Goal: Task Accomplishment & Management: Use online tool/utility

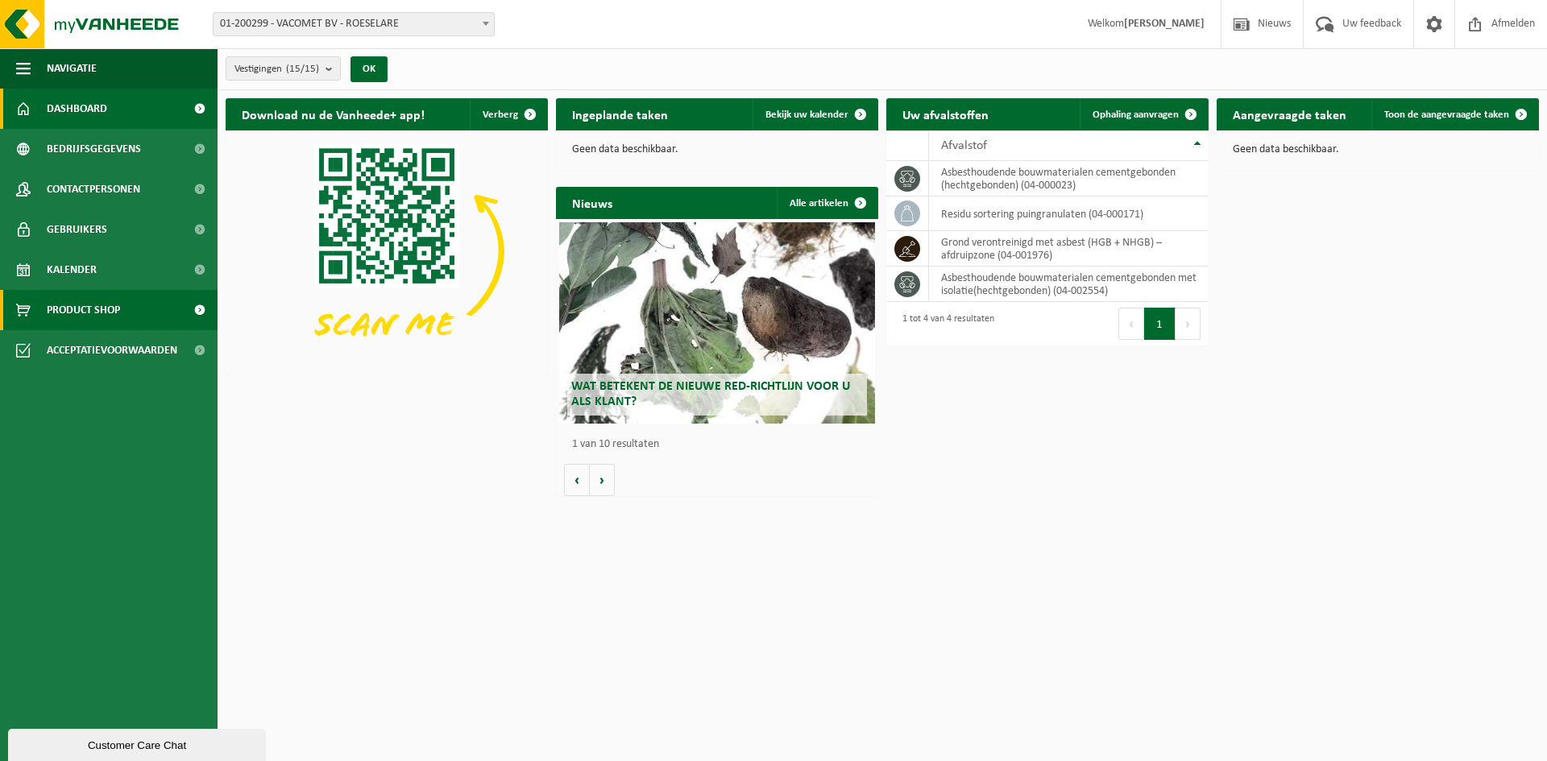
click at [98, 310] on span "Product Shop" at bounding box center [83, 310] width 73 height 40
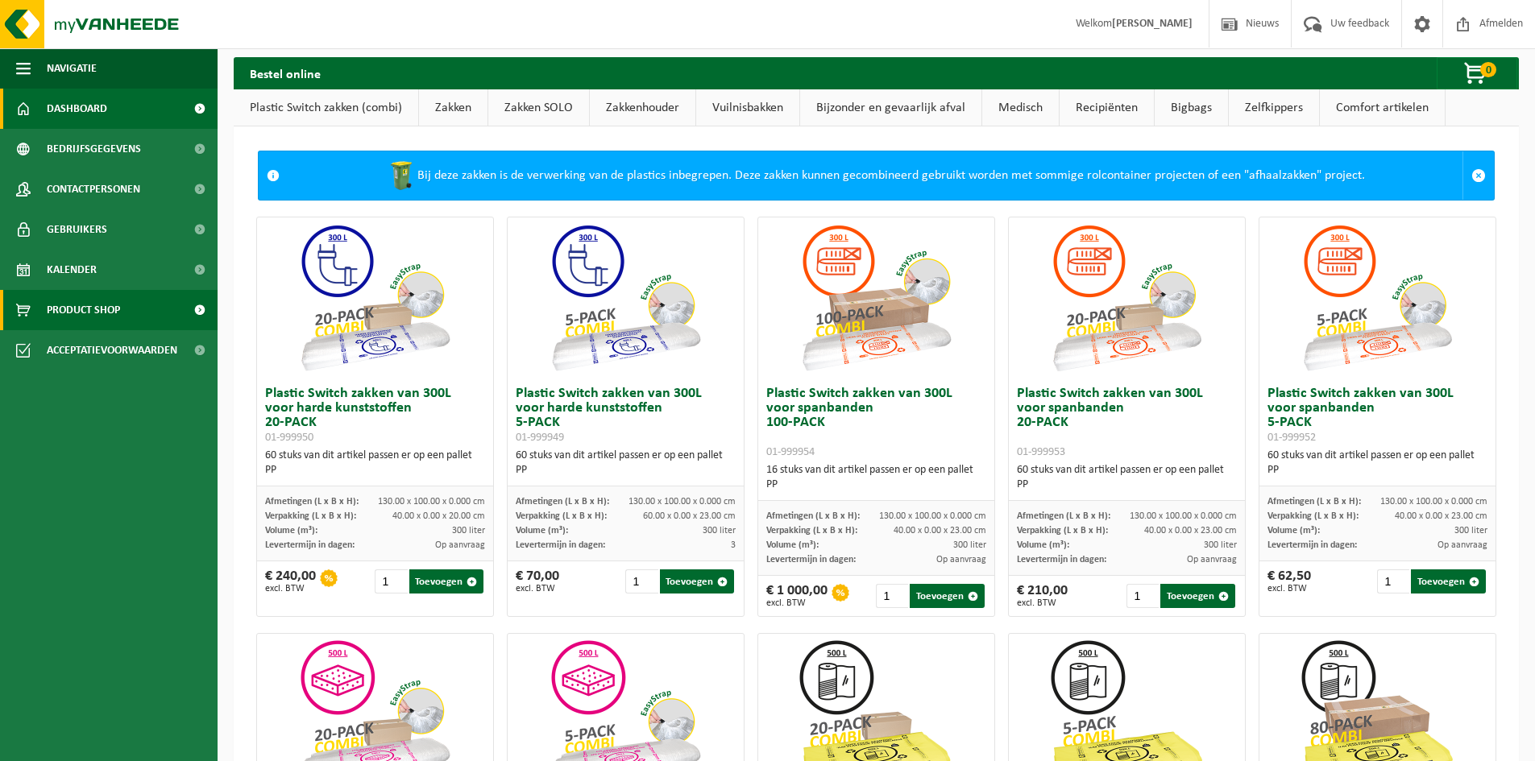
click at [85, 106] on span "Dashboard" at bounding box center [77, 109] width 60 height 40
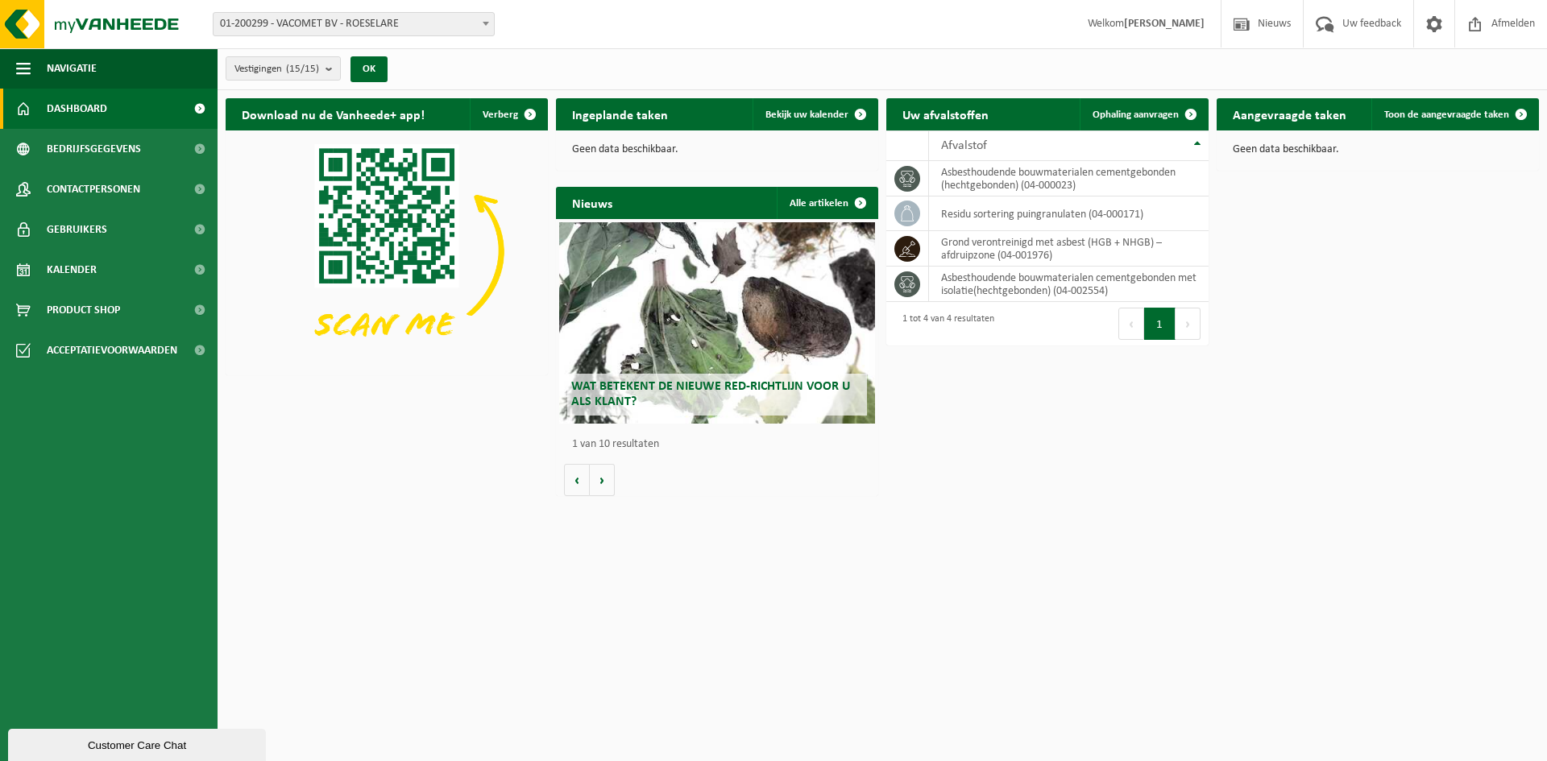
click at [83, 140] on span "Bedrijfsgegevens" at bounding box center [94, 149] width 94 height 40
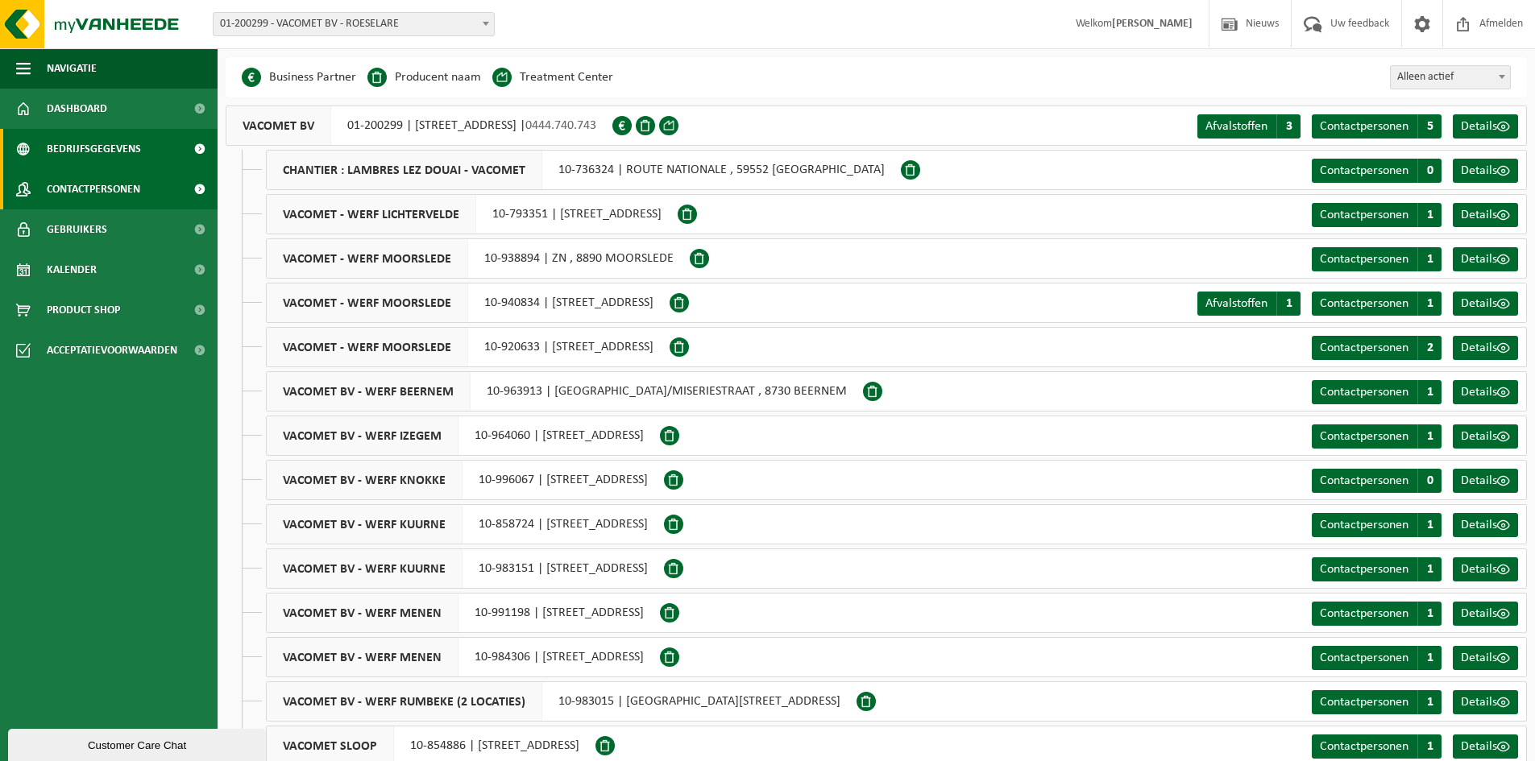
click at [118, 193] on span "Contactpersonen" at bounding box center [93, 189] width 93 height 40
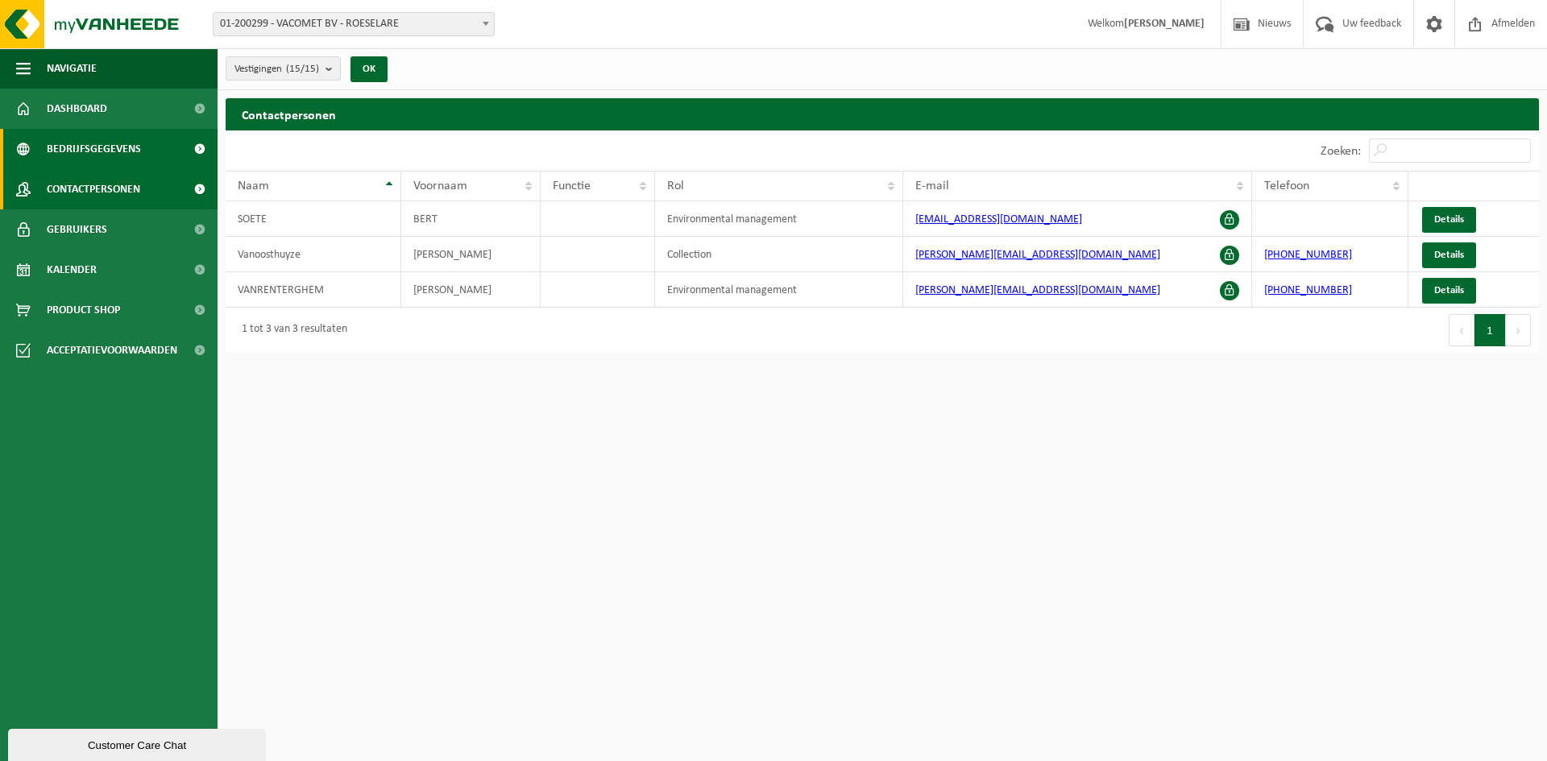
click at [143, 151] on link "Bedrijfsgegevens" at bounding box center [109, 149] width 218 height 40
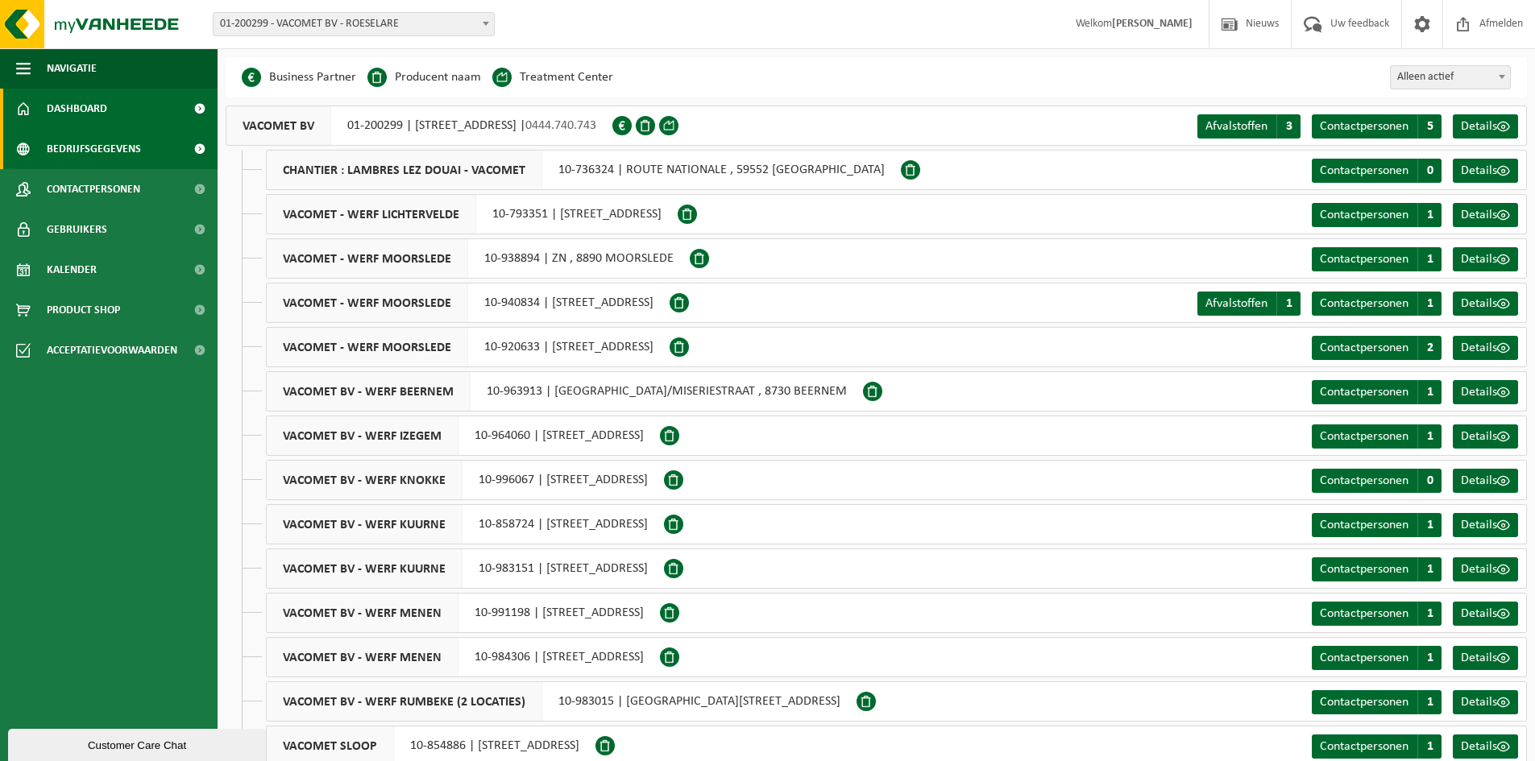
click at [80, 118] on span "Dashboard" at bounding box center [77, 109] width 60 height 40
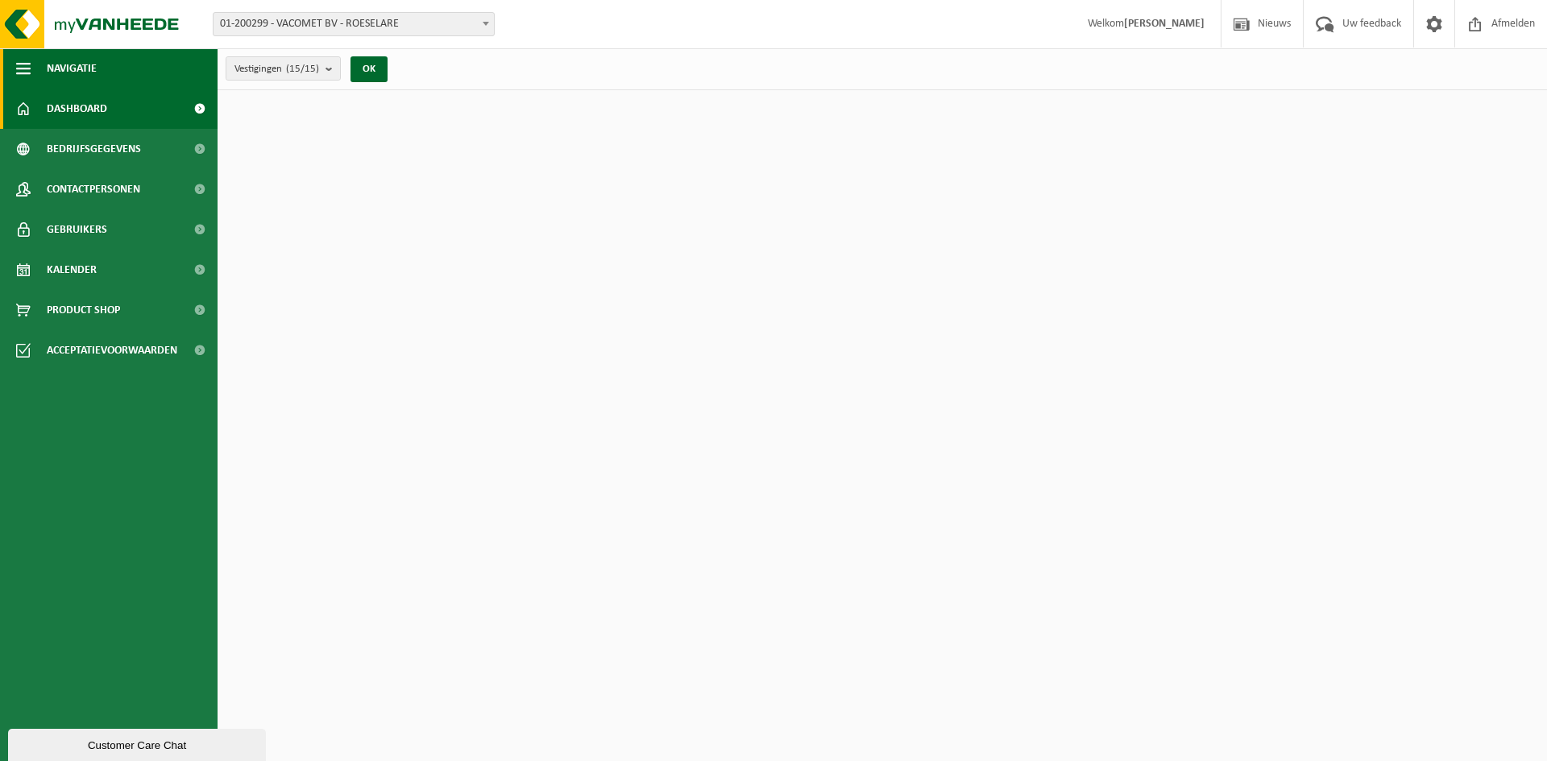
click at [14, 59] on button "Navigatie" at bounding box center [109, 68] width 218 height 40
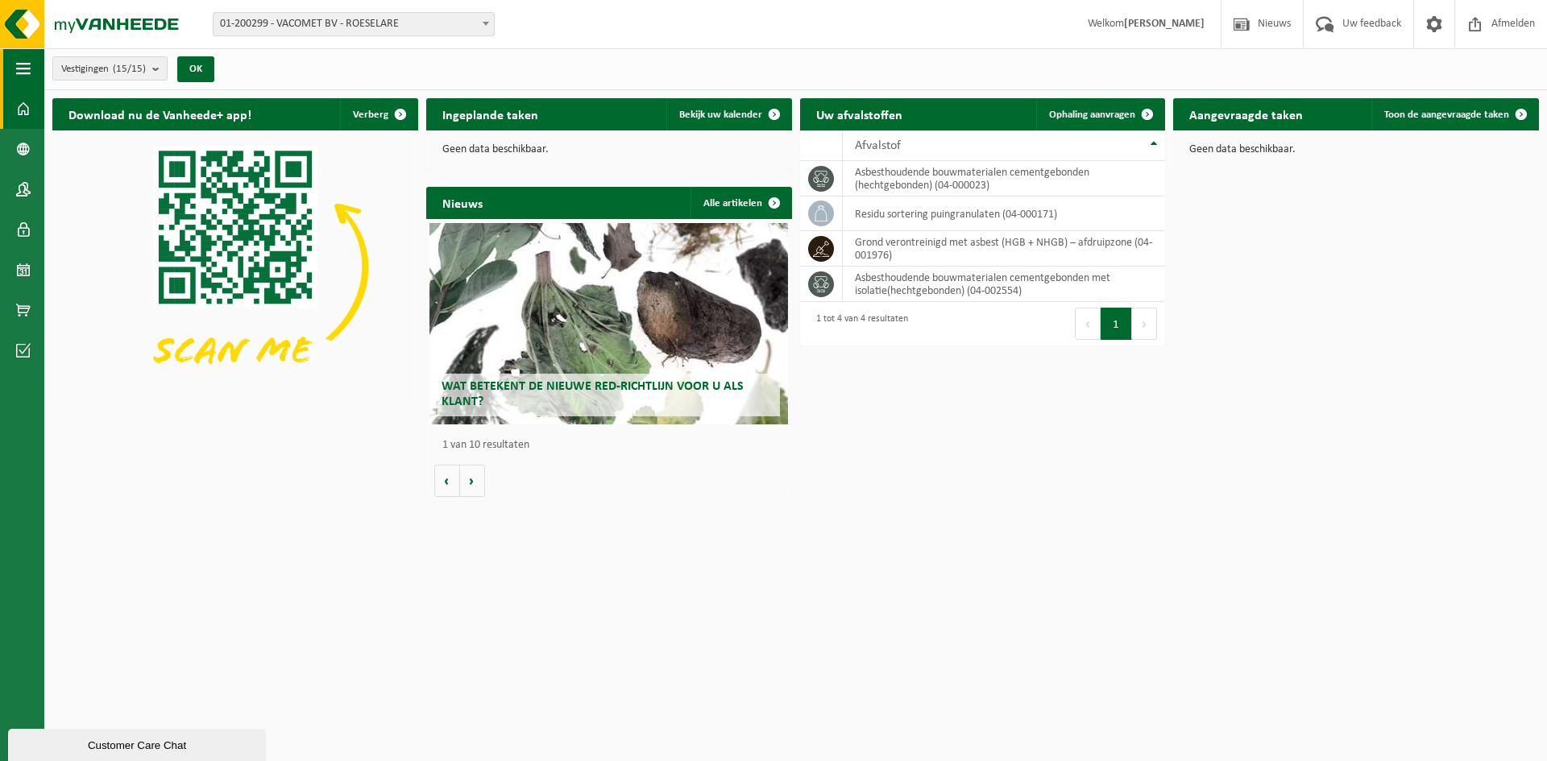
click at [14, 59] on button "Navigatie" at bounding box center [22, 68] width 44 height 40
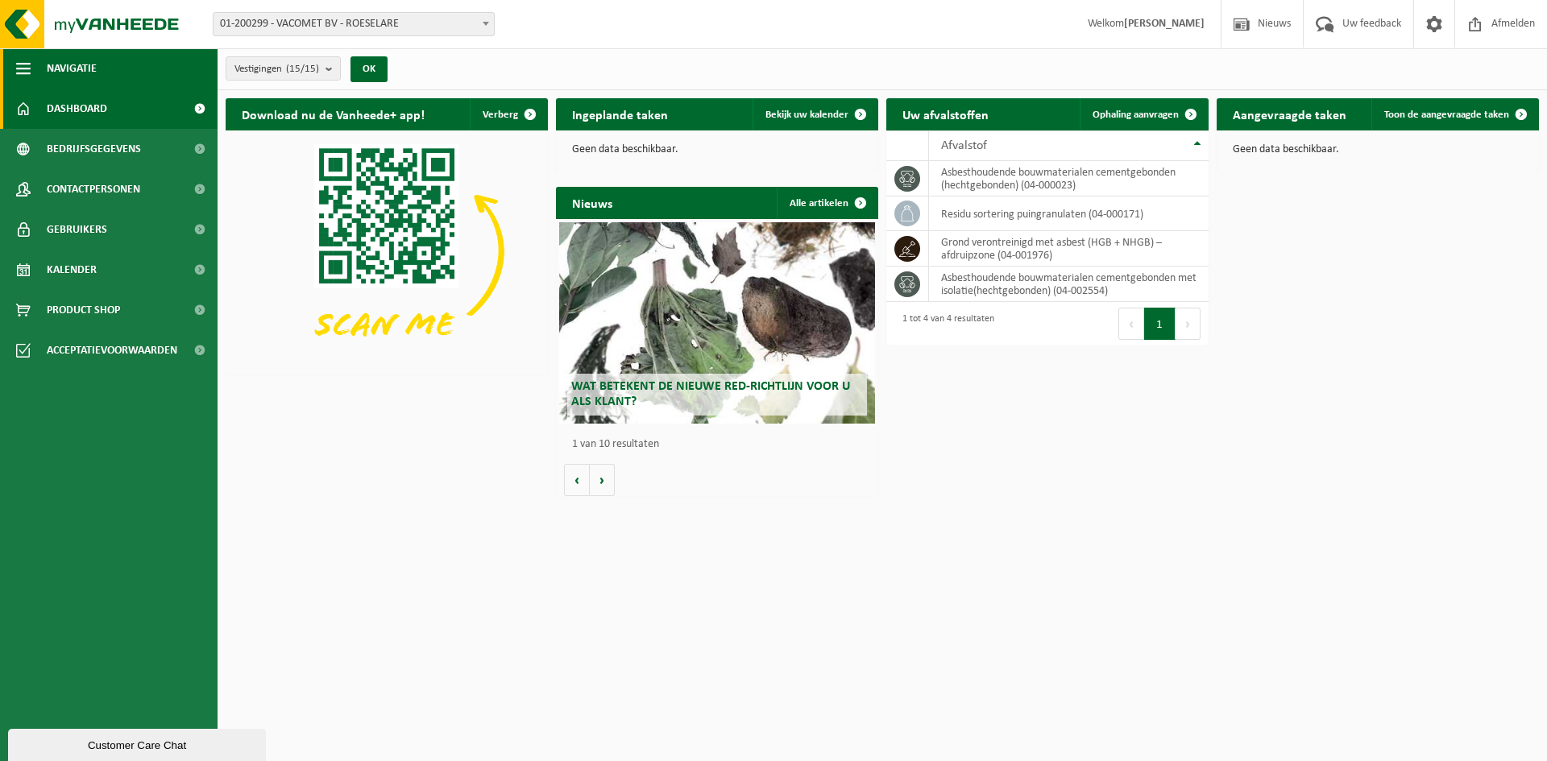
click at [14, 59] on button "Navigatie" at bounding box center [109, 68] width 218 height 40
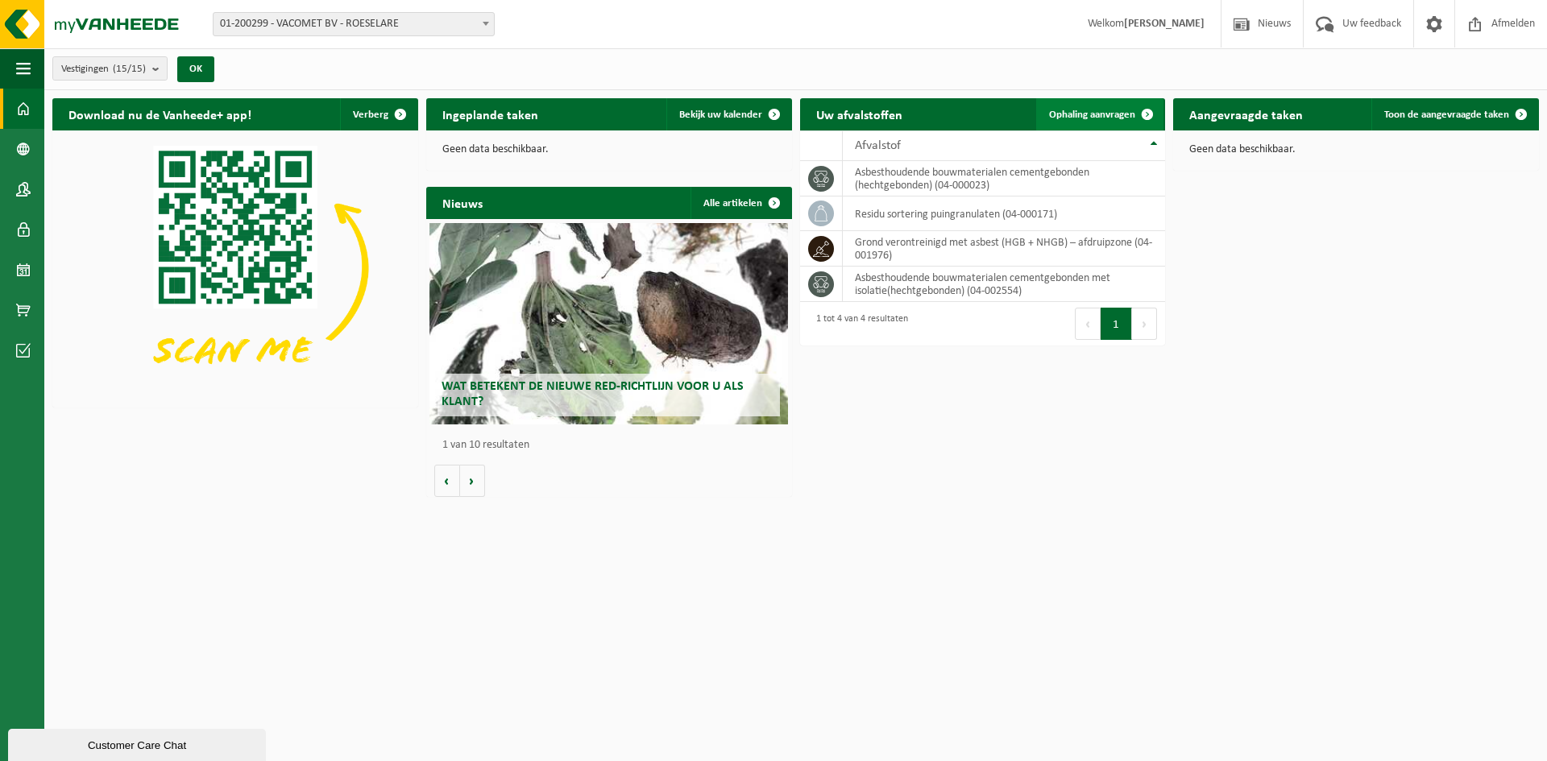
click at [1096, 114] on span "Ophaling aanvragen" at bounding box center [1092, 115] width 86 height 10
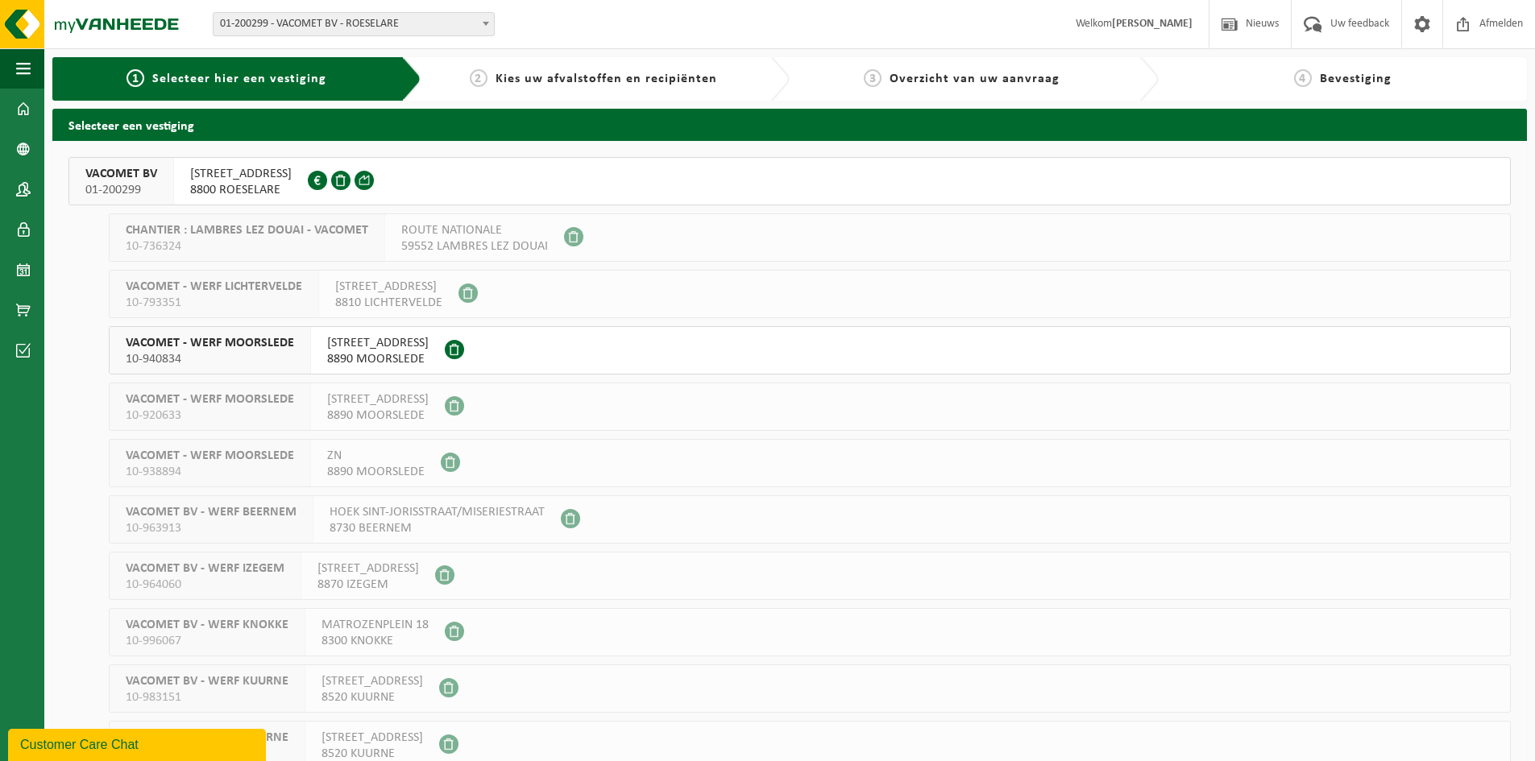
click at [241, 179] on span "[STREET_ADDRESS]" at bounding box center [241, 174] width 102 height 16
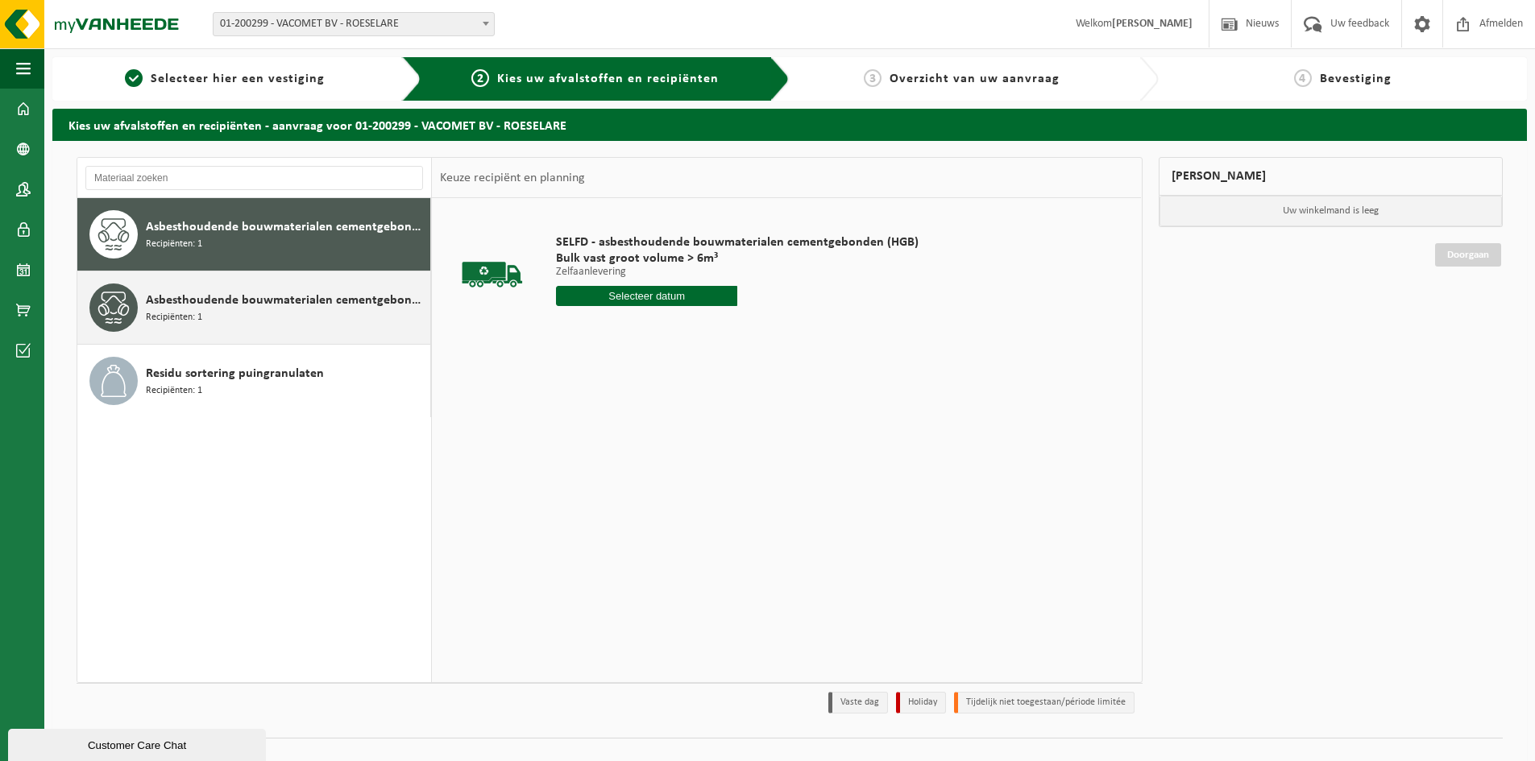
click at [251, 294] on span "Asbesthoudende bouwmaterialen cementgebonden met isolatie(hechtgebonden)" at bounding box center [286, 300] width 280 height 19
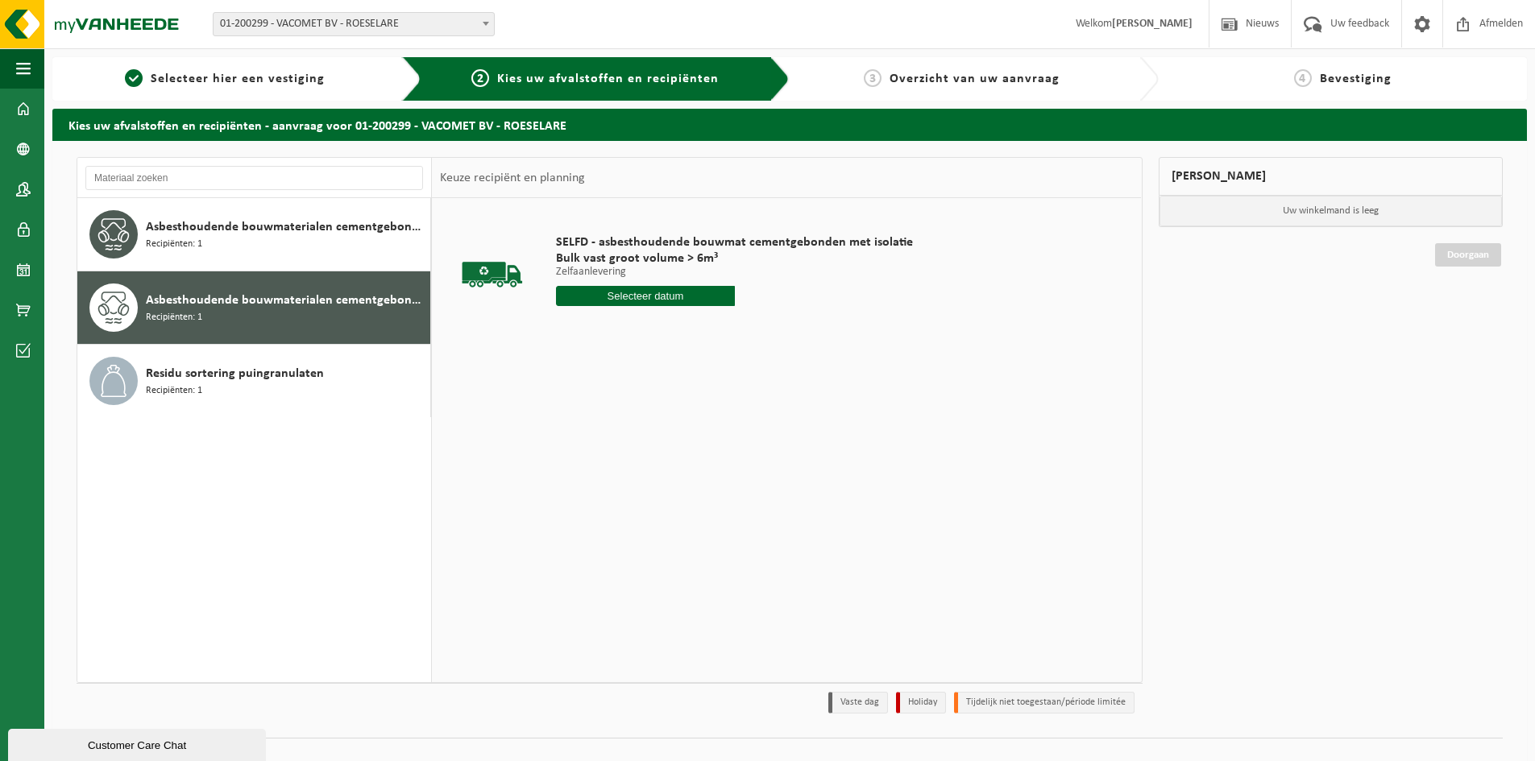
click at [658, 300] on input "text" at bounding box center [645, 296] width 179 height 20
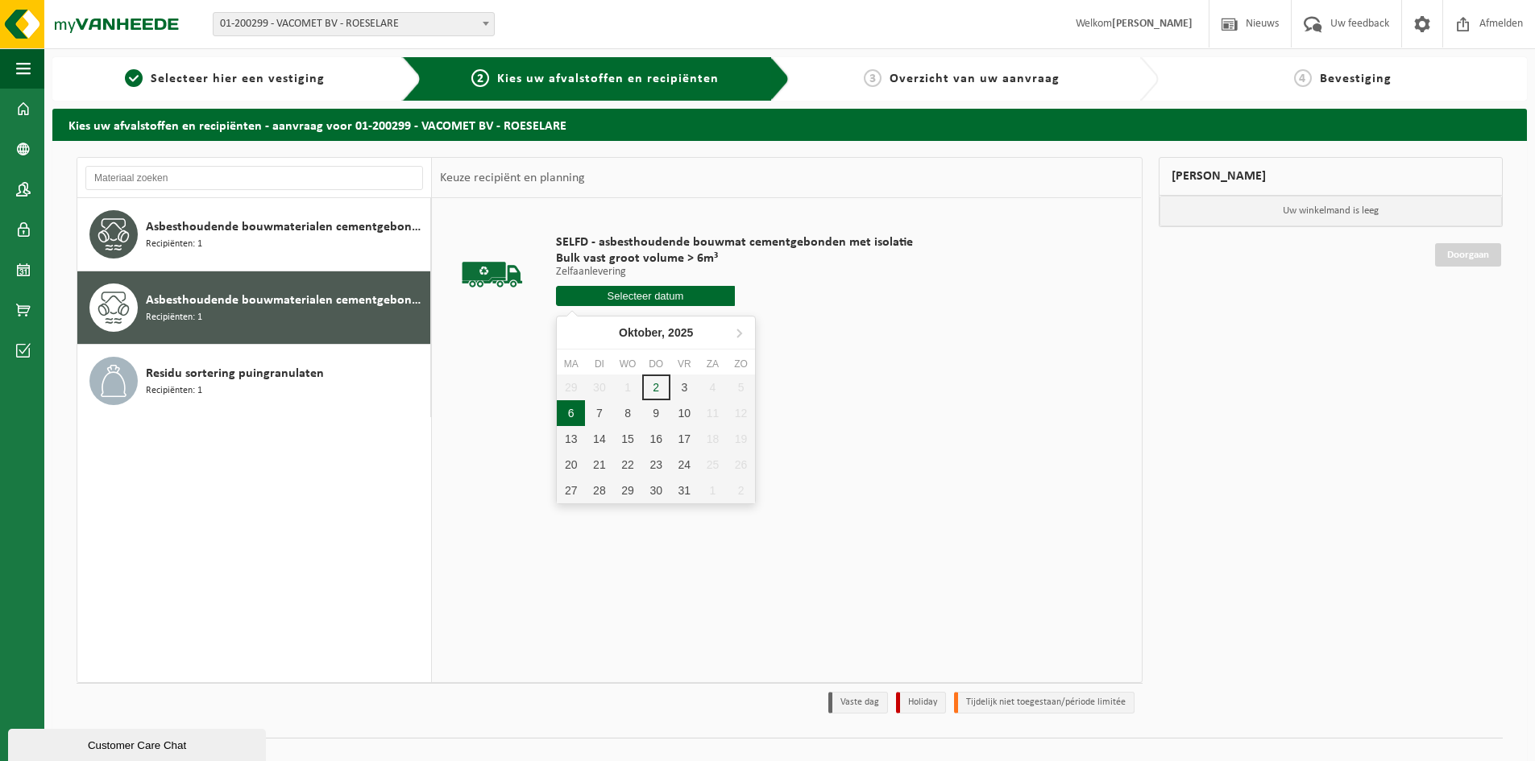
click at [573, 408] on div "6" at bounding box center [571, 413] width 28 height 26
type input "Van 2025-10-06"
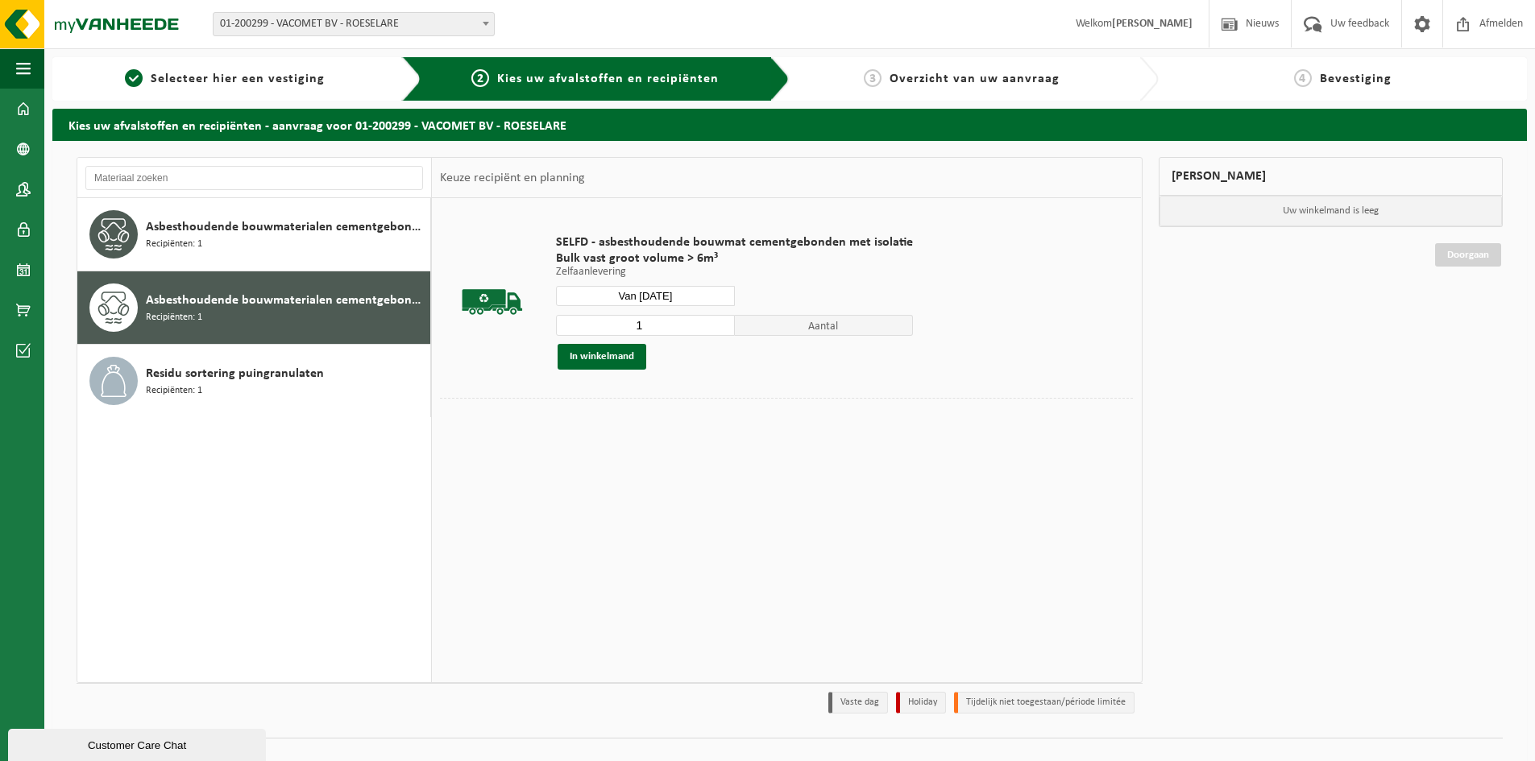
click at [654, 326] on input "1" at bounding box center [645, 325] width 179 height 21
type input "2"
click at [719, 322] on input "2" at bounding box center [645, 325] width 179 height 21
click at [608, 349] on button "In winkelmand" at bounding box center [602, 357] width 89 height 26
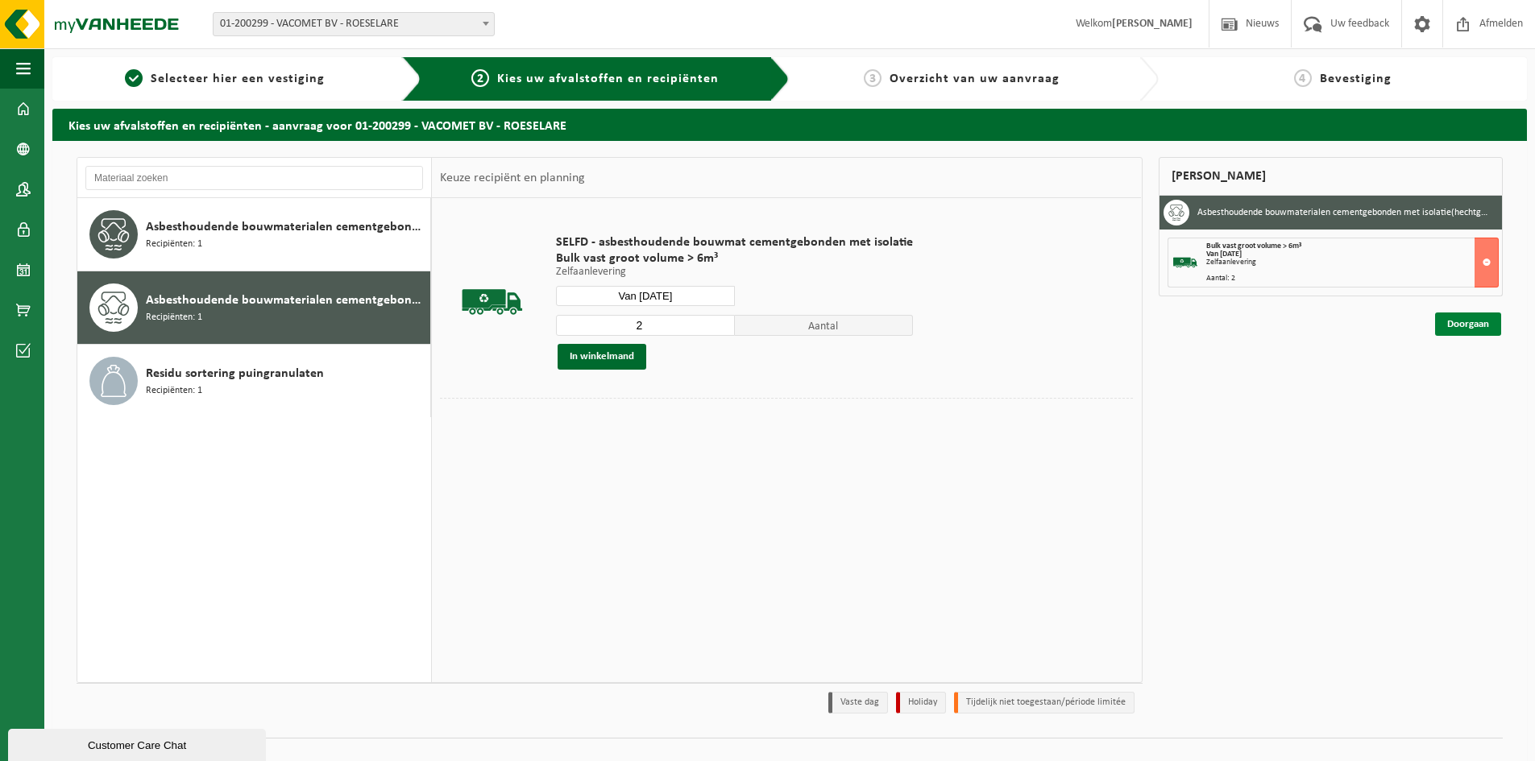
click at [1466, 324] on link "Doorgaan" at bounding box center [1468, 324] width 66 height 23
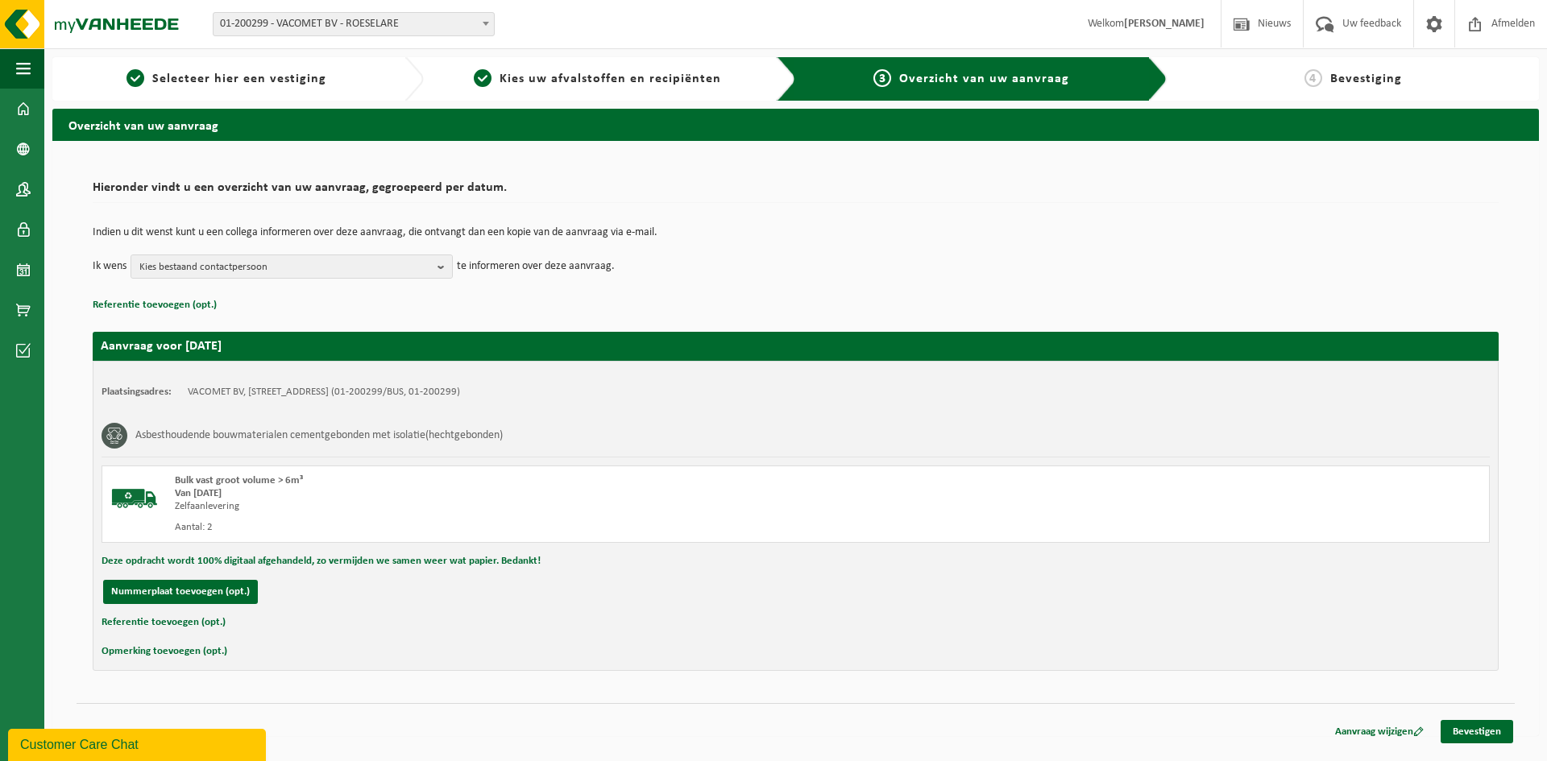
click at [158, 652] on button "Opmerking toevoegen (opt.)" at bounding box center [165, 651] width 126 height 21
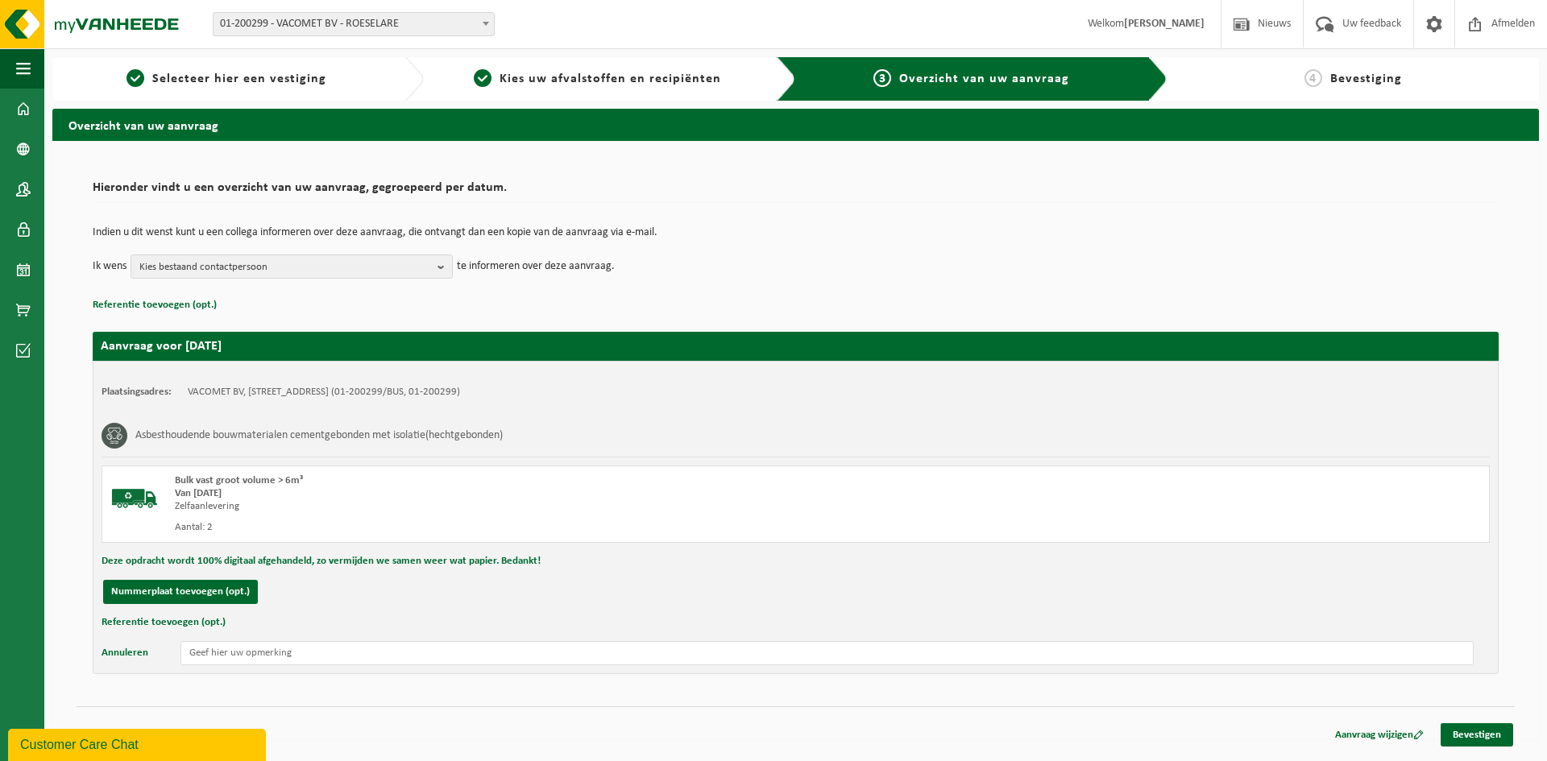
click at [184, 616] on button "Referentie toevoegen (opt.)" at bounding box center [164, 622] width 124 height 21
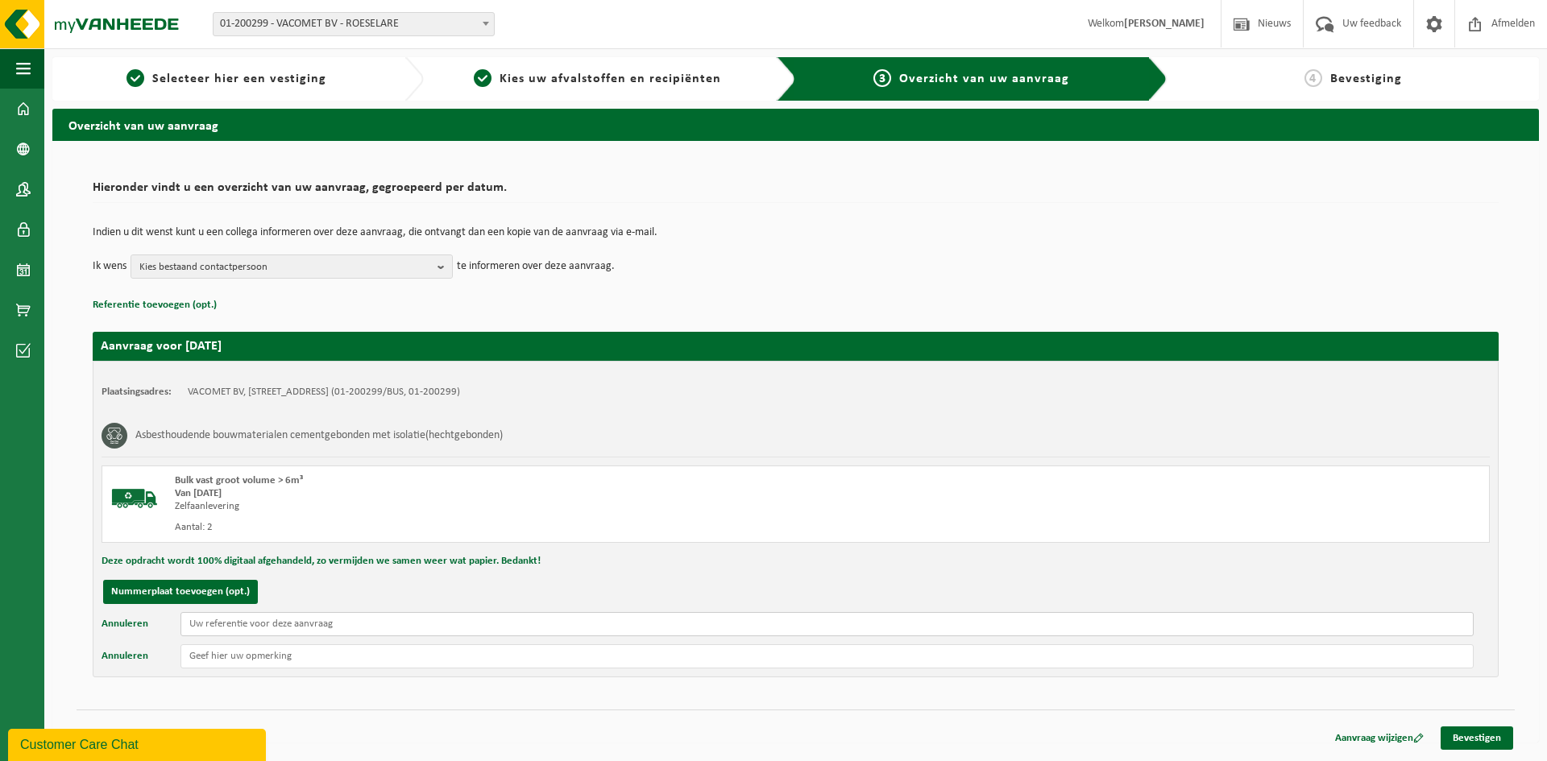
click at [242, 624] on input "text" at bounding box center [826, 624] width 1293 height 24
type input "[STREET_ADDRESS]"
click at [1483, 735] on link "Bevestigen" at bounding box center [1477, 738] width 73 height 23
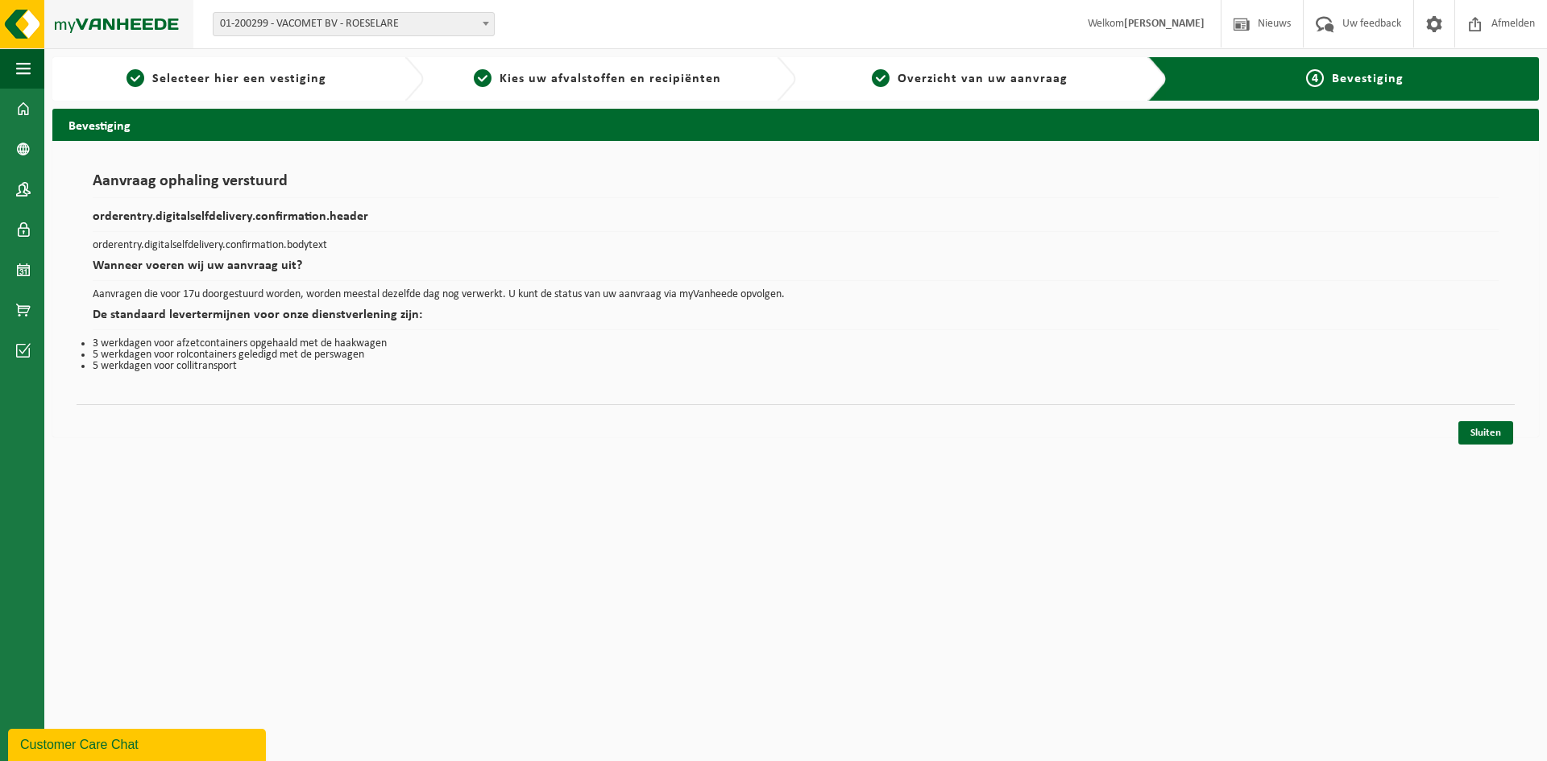
click at [26, 27] on img at bounding box center [96, 24] width 193 height 48
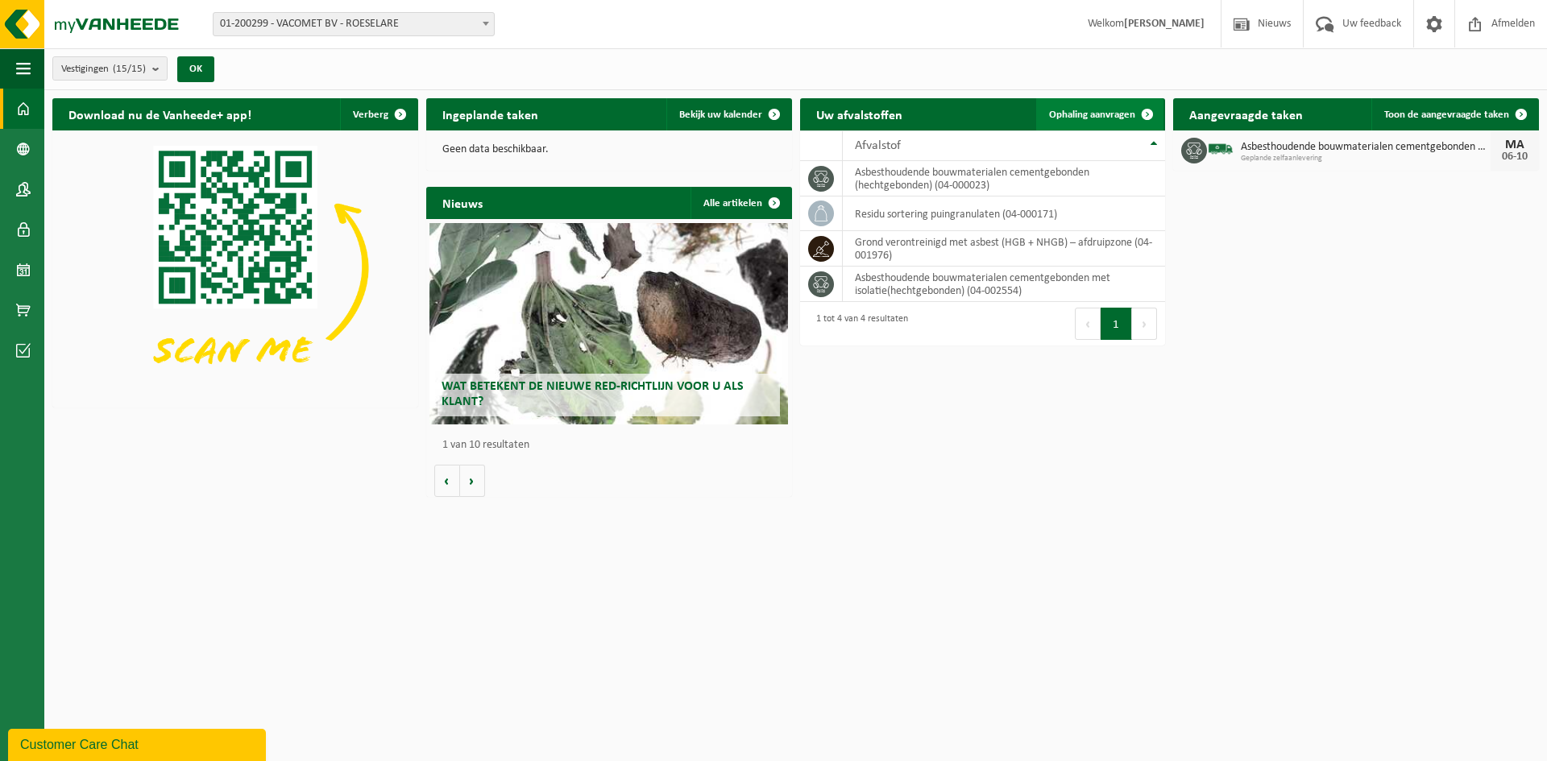
click at [1110, 118] on span "Ophaling aanvragen" at bounding box center [1092, 115] width 86 height 10
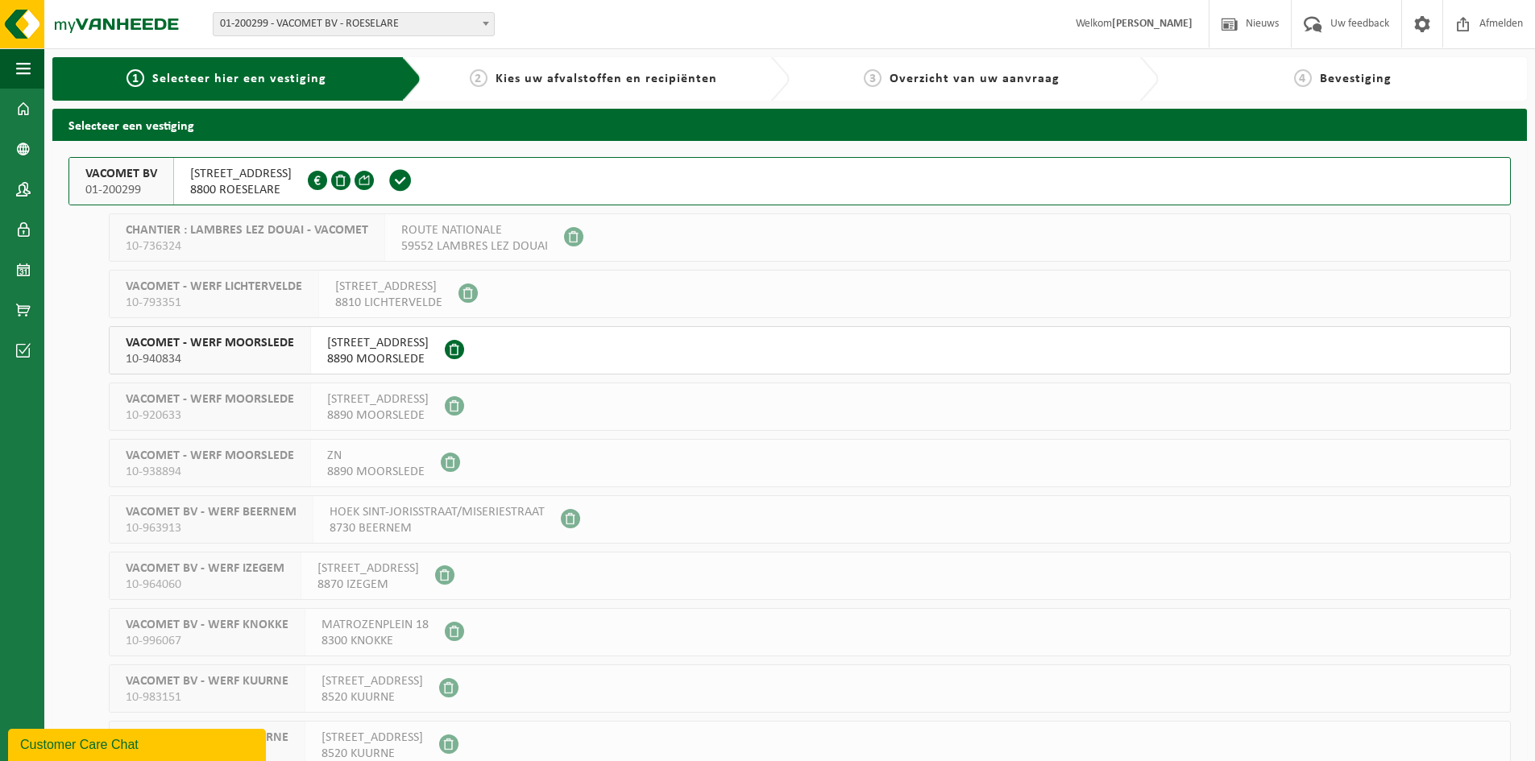
click at [218, 178] on span "REGENBEEKSTRAAT 17" at bounding box center [241, 174] width 102 height 16
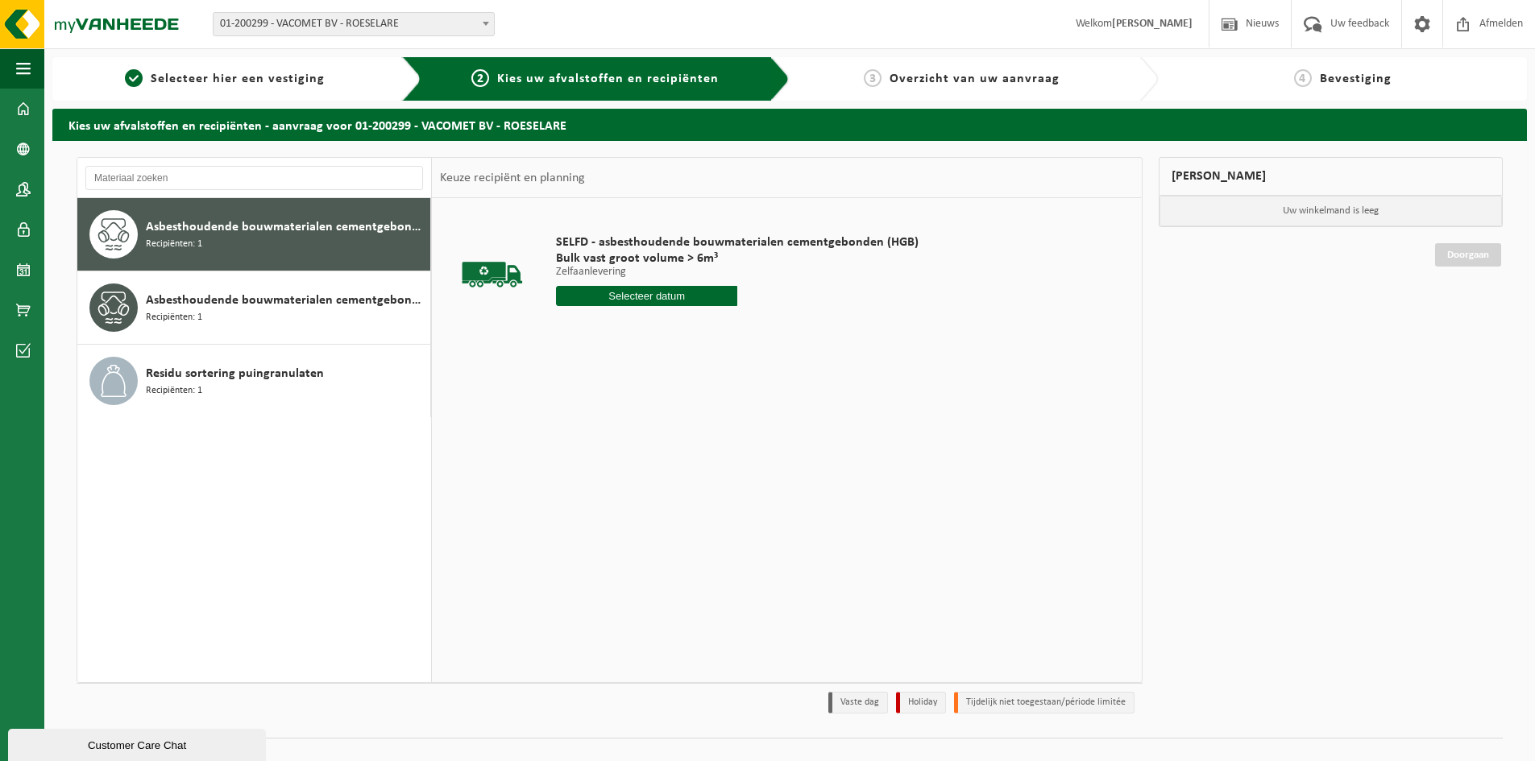
click at [258, 230] on span "Asbesthoudende bouwmaterialen cementgebonden (hechtgebonden)" at bounding box center [286, 227] width 280 height 19
click at [622, 295] on input "text" at bounding box center [646, 296] width 181 height 20
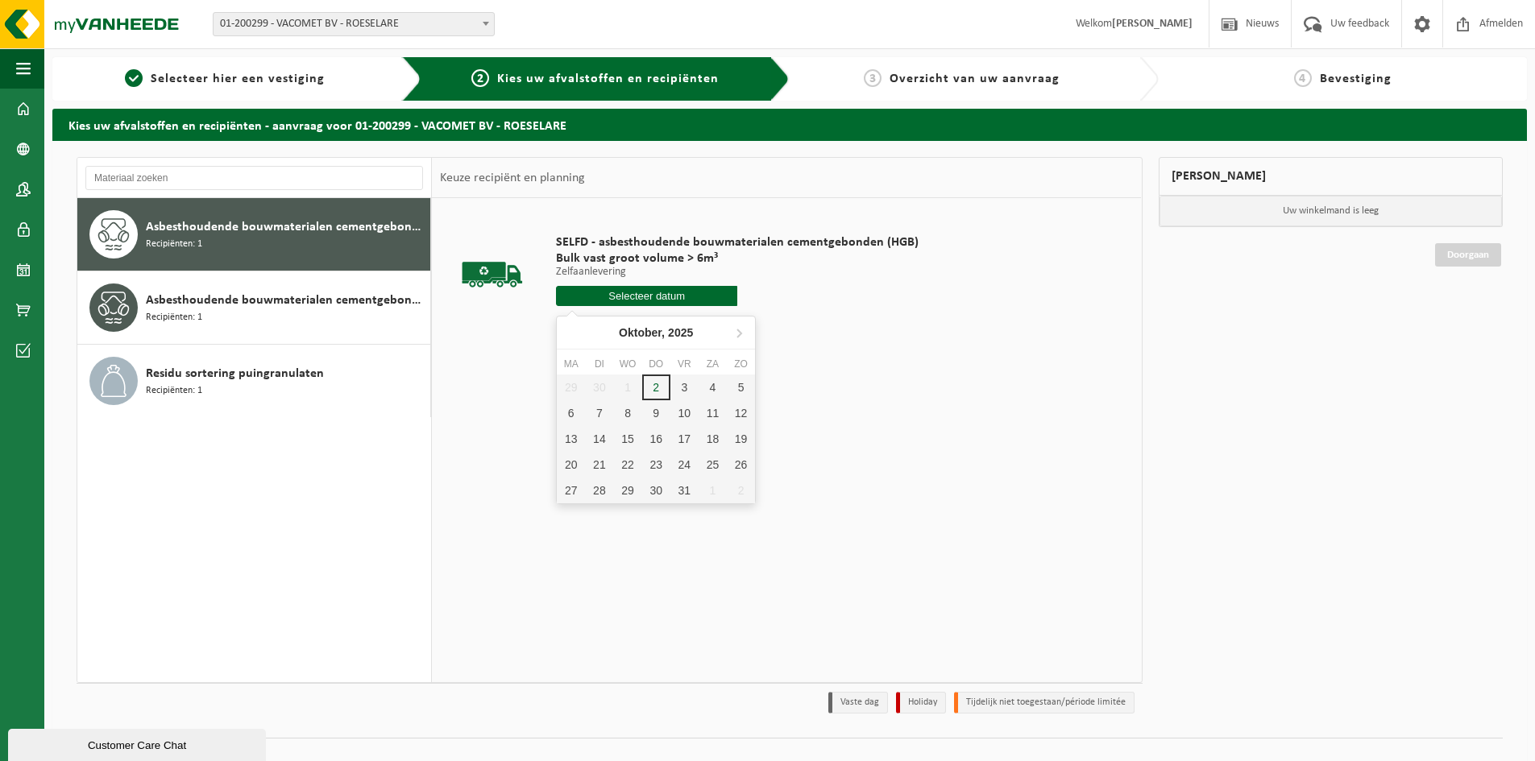
click at [654, 297] on input "text" at bounding box center [646, 296] width 181 height 20
click at [626, 416] on div "8" at bounding box center [627, 413] width 28 height 26
type input "Van [DATE]"
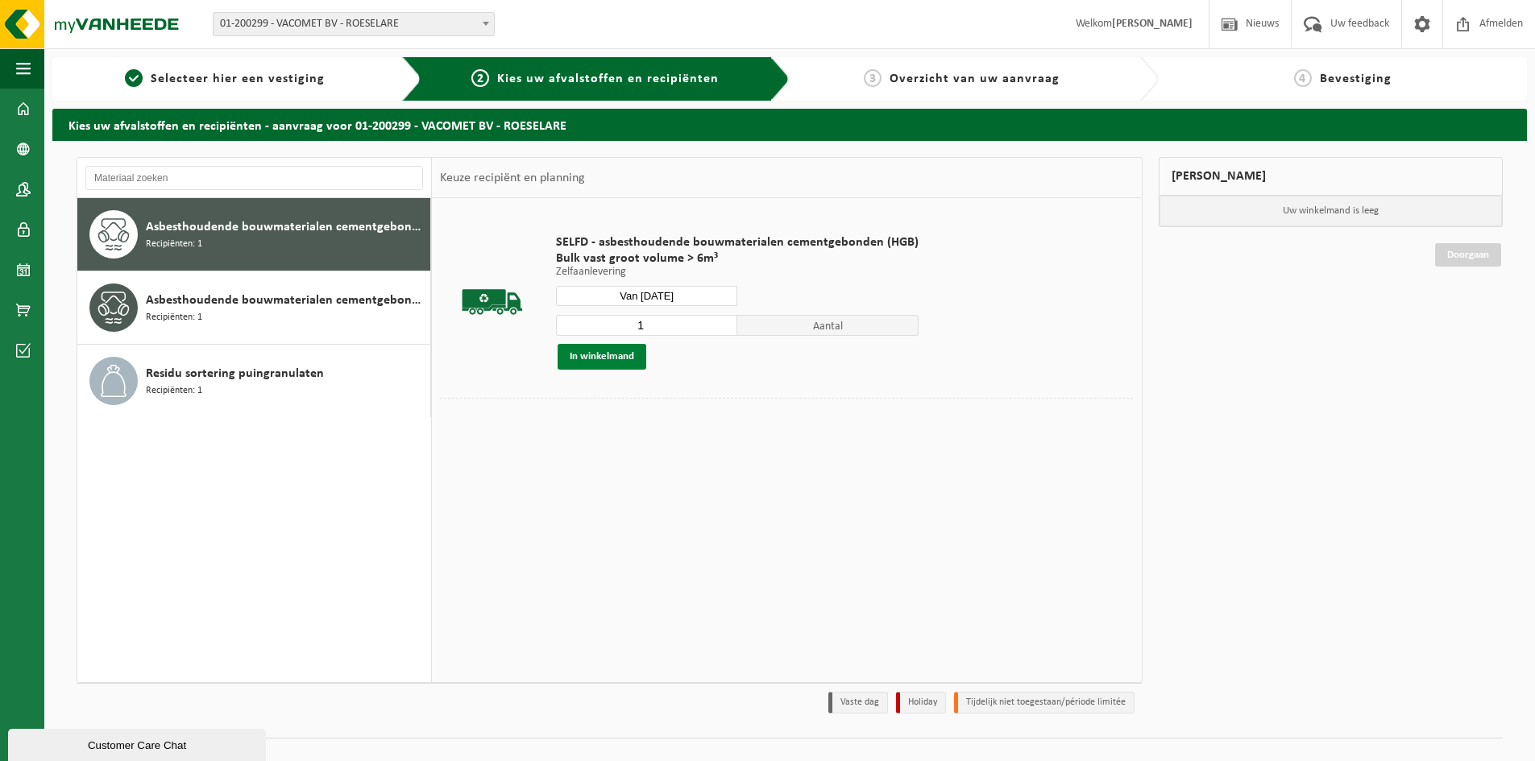
click at [613, 358] on button "In winkelmand" at bounding box center [602, 357] width 89 height 26
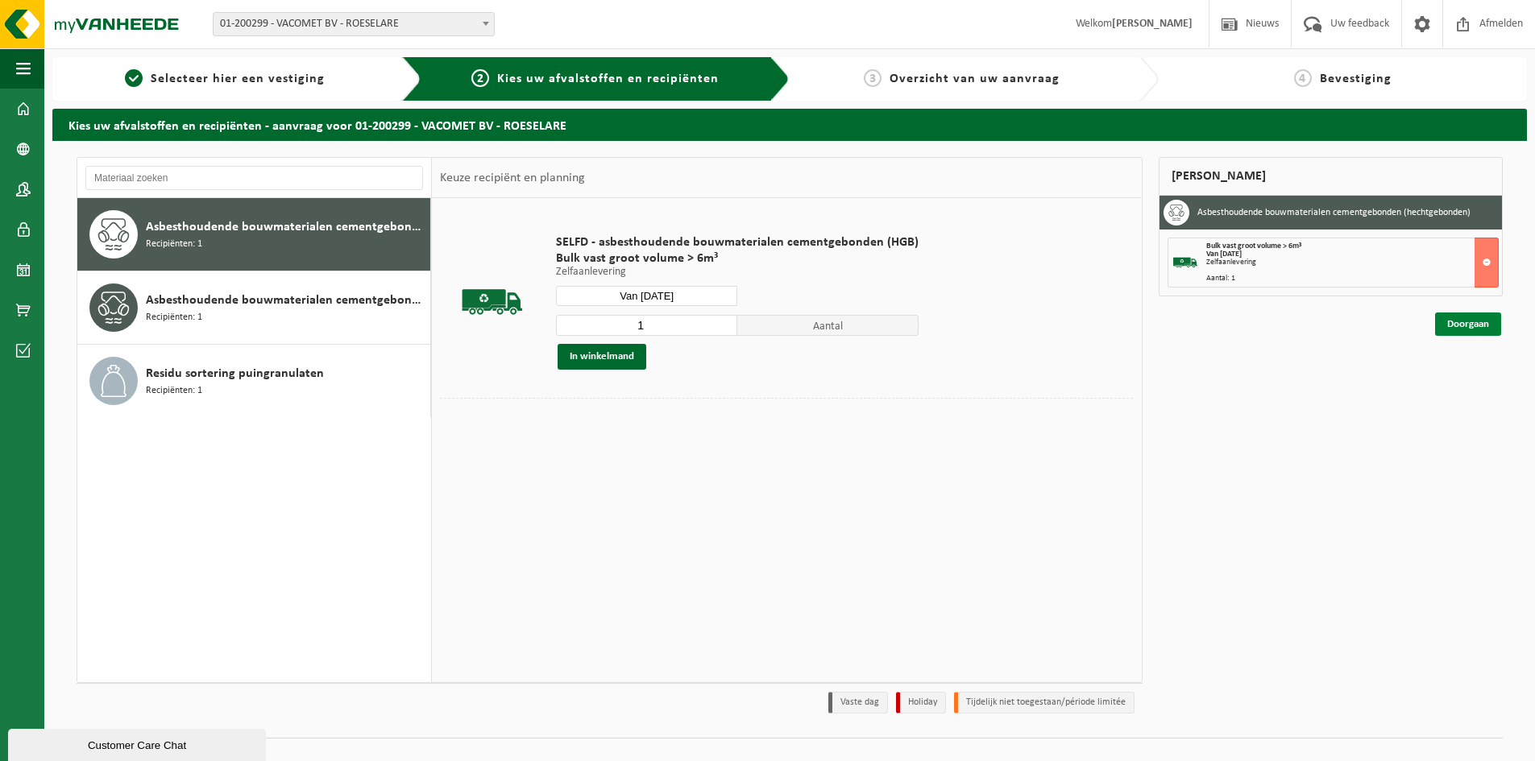
click at [1447, 324] on link "Doorgaan" at bounding box center [1468, 324] width 66 height 23
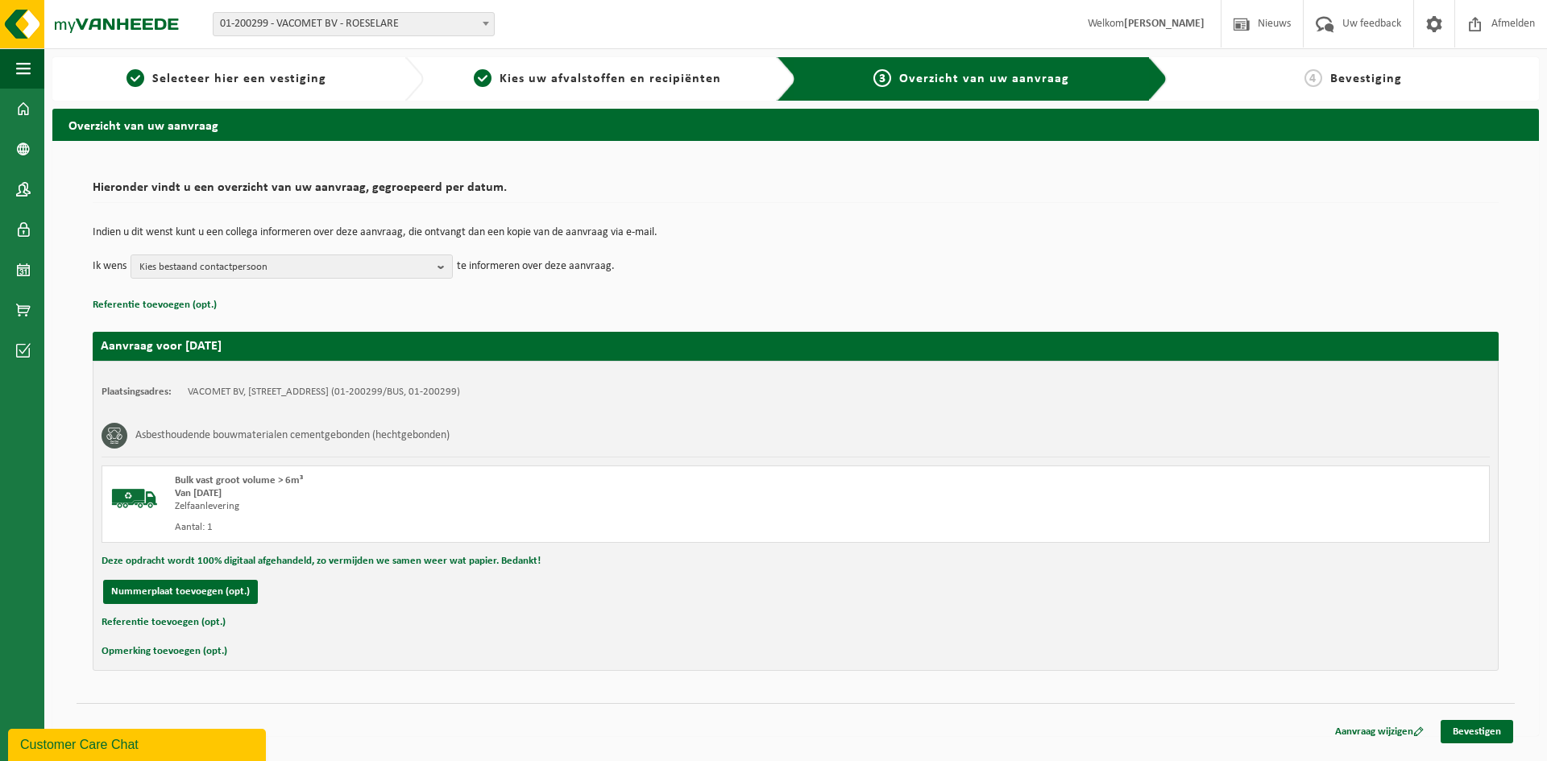
click at [874, 573] on div "Plaatsingsadres: VACOMET BV, [STREET_ADDRESS] (01-200299/BUS, 01-200299) Asbest…" at bounding box center [796, 516] width 1406 height 310
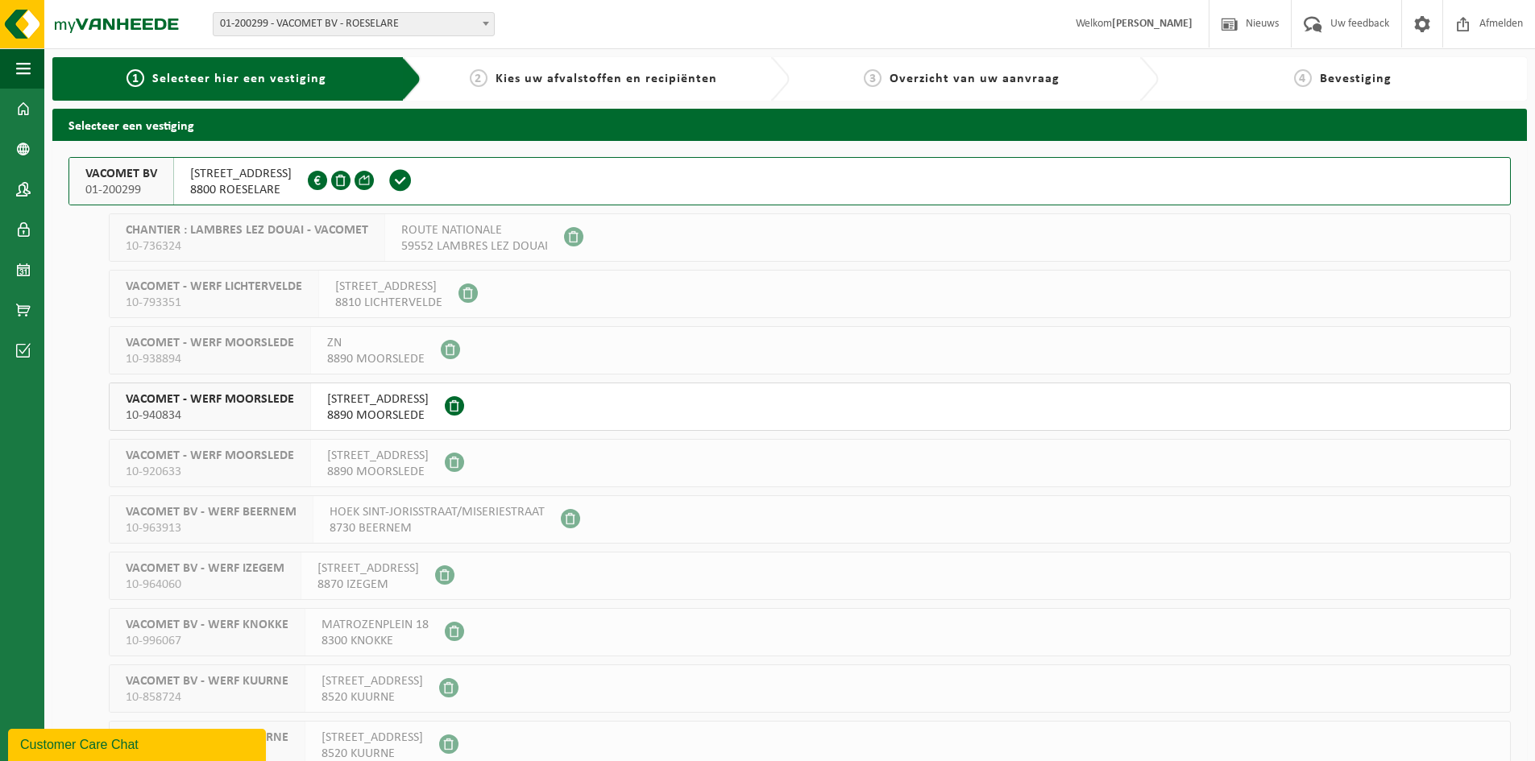
click at [324, 172] on div at bounding box center [343, 181] width 70 height 47
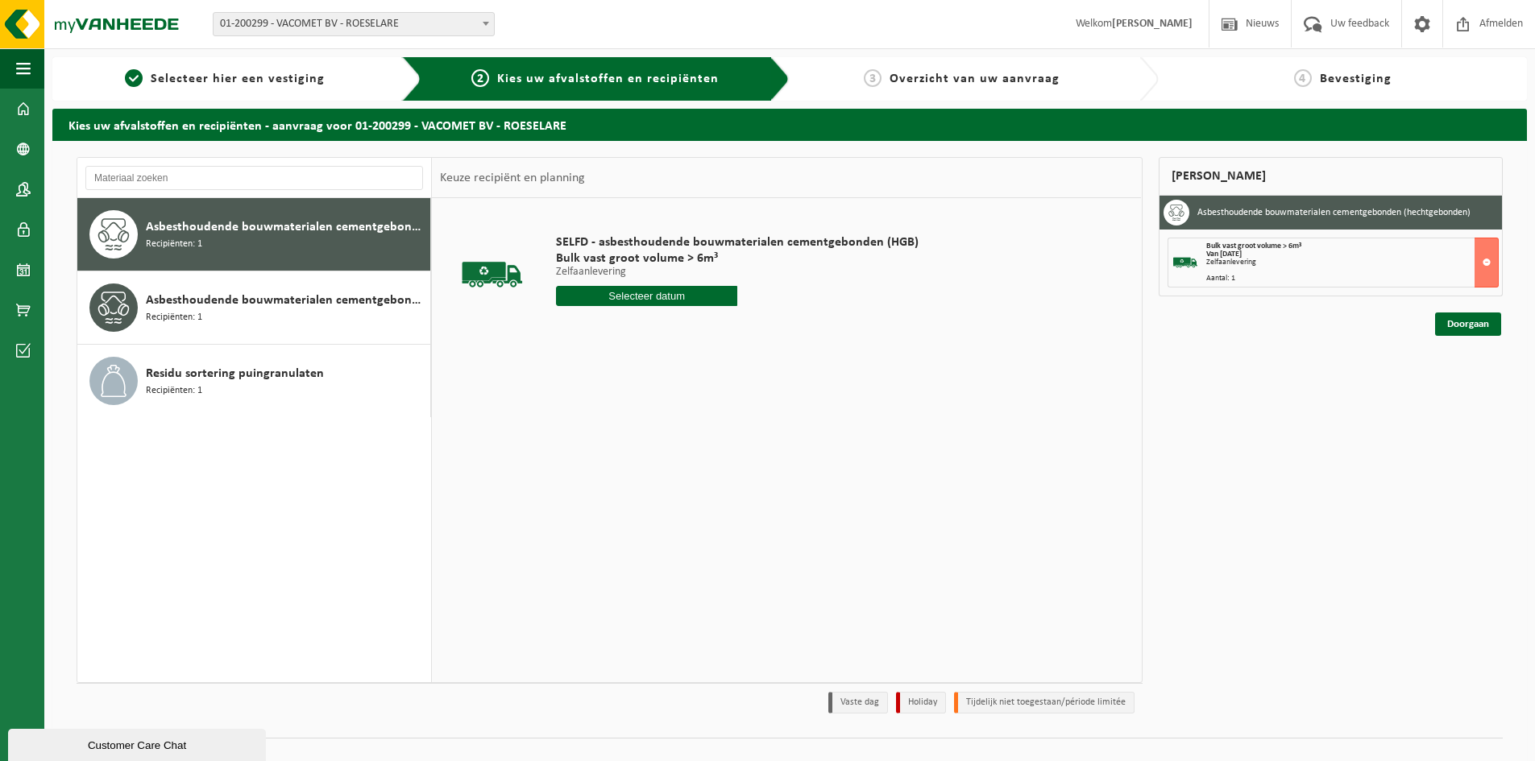
click at [230, 229] on span "Asbesthoudende bouwmaterialen cementgebonden (hechtgebonden)" at bounding box center [286, 227] width 280 height 19
click at [675, 292] on input "text" at bounding box center [646, 296] width 181 height 20
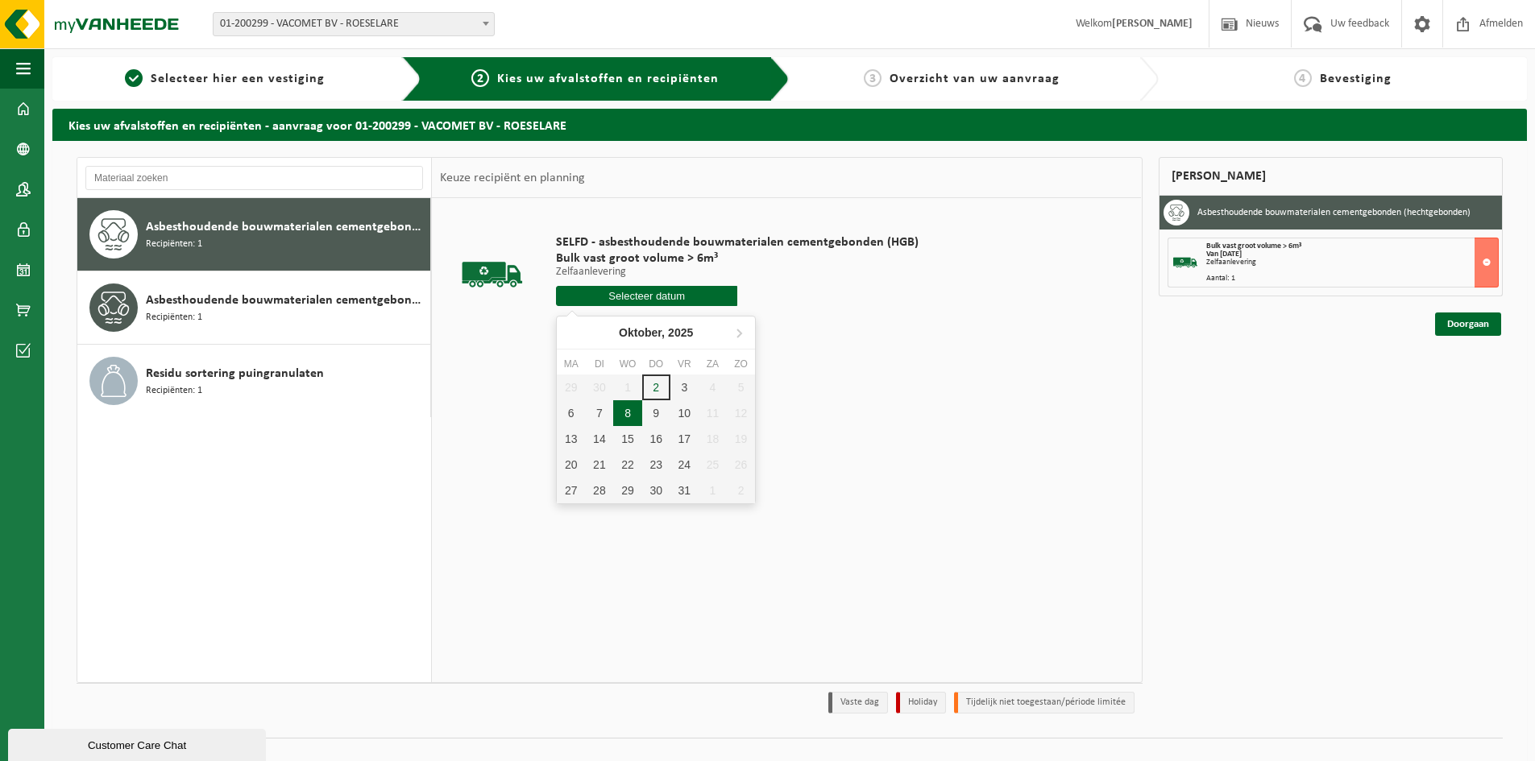
click at [627, 414] on div "8" at bounding box center [627, 413] width 28 height 26
type input "Van [DATE]"
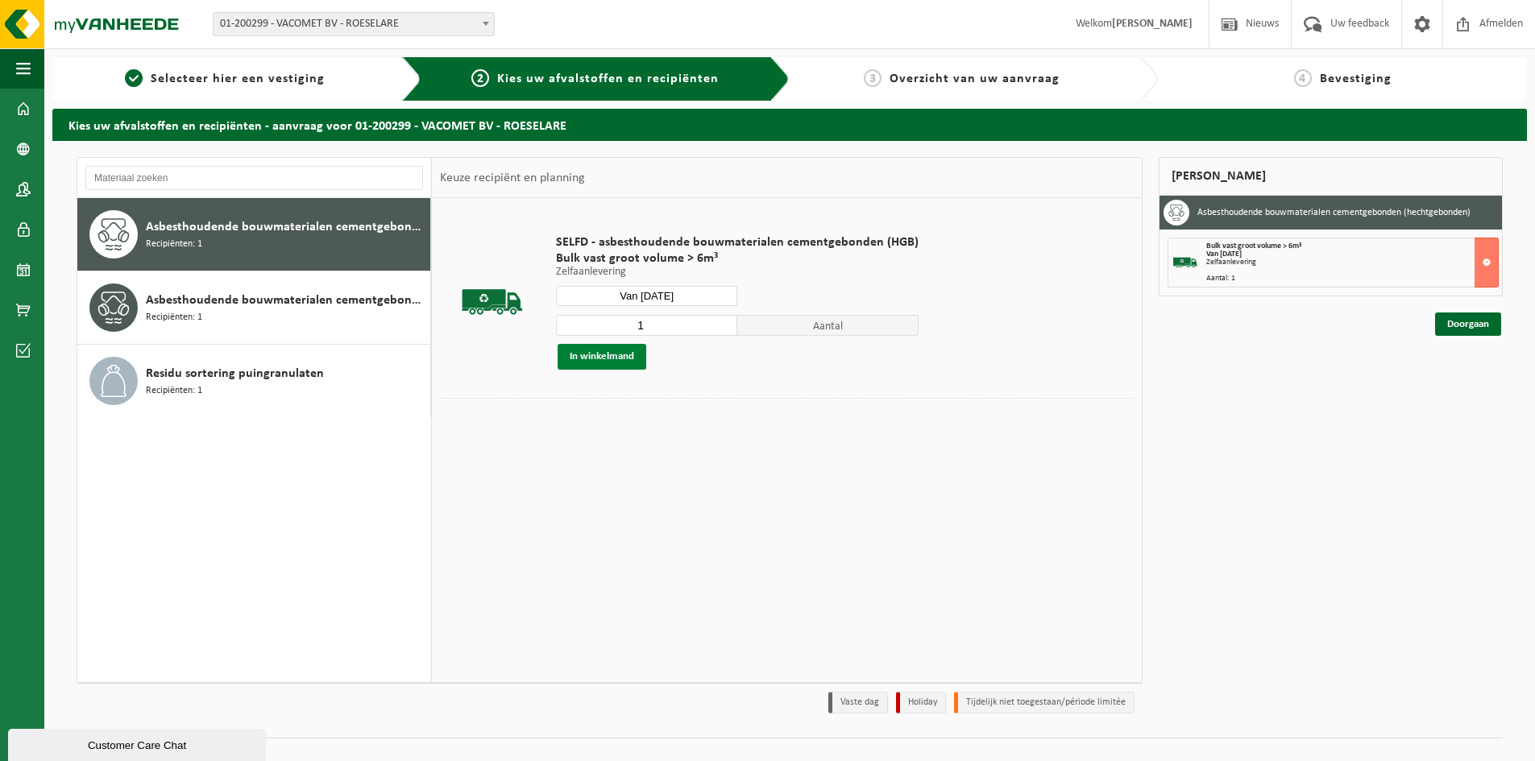
click at [627, 355] on button "In winkelmand" at bounding box center [602, 357] width 89 height 26
click at [595, 360] on button "In winkelmand" at bounding box center [602, 357] width 89 height 26
click at [596, 351] on button "In winkelmand" at bounding box center [602, 357] width 89 height 26
click at [1467, 326] on link "Doorgaan" at bounding box center [1468, 324] width 66 height 23
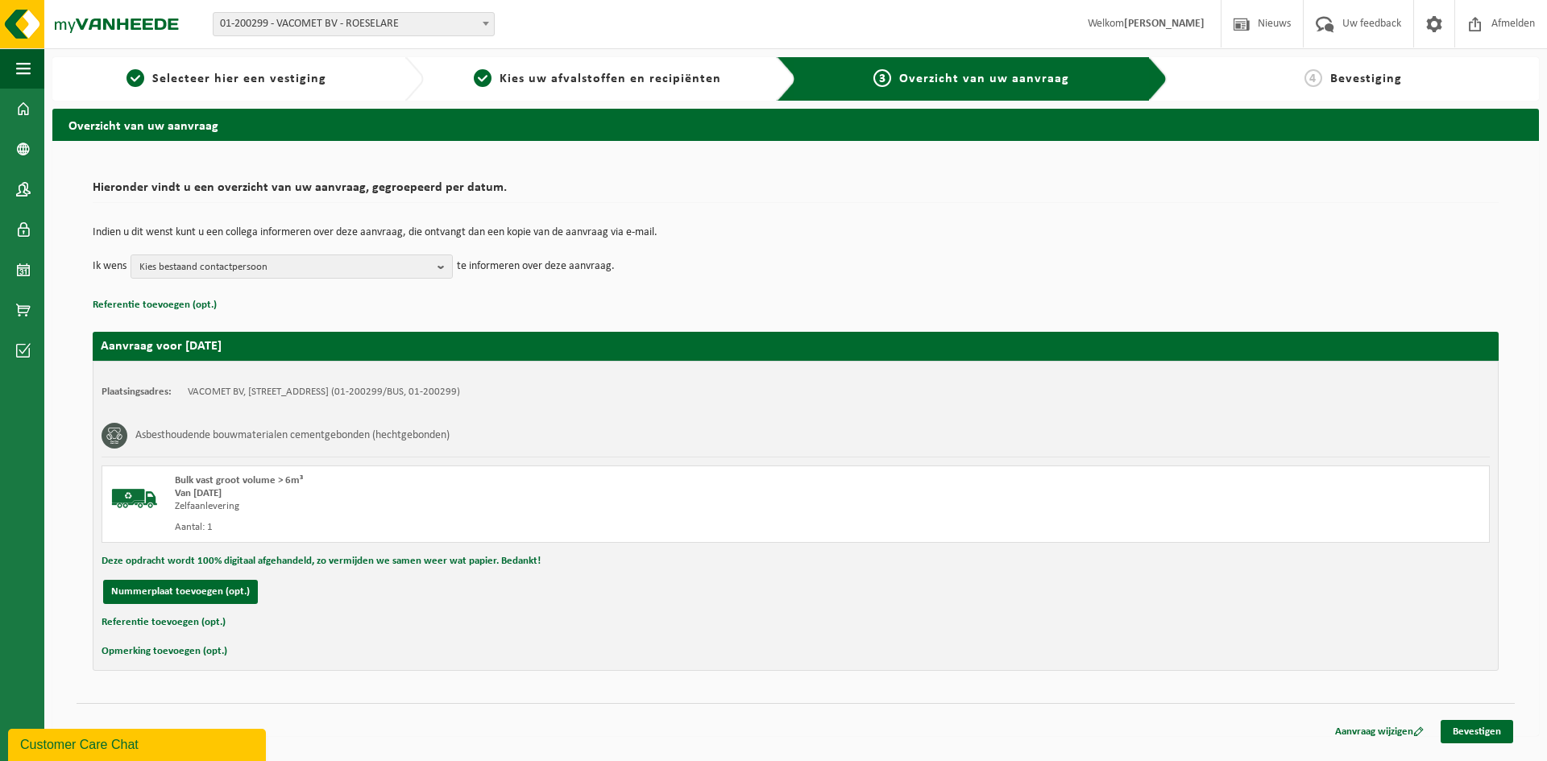
click at [143, 623] on button "Referentie toevoegen (opt.)" at bounding box center [164, 622] width 124 height 21
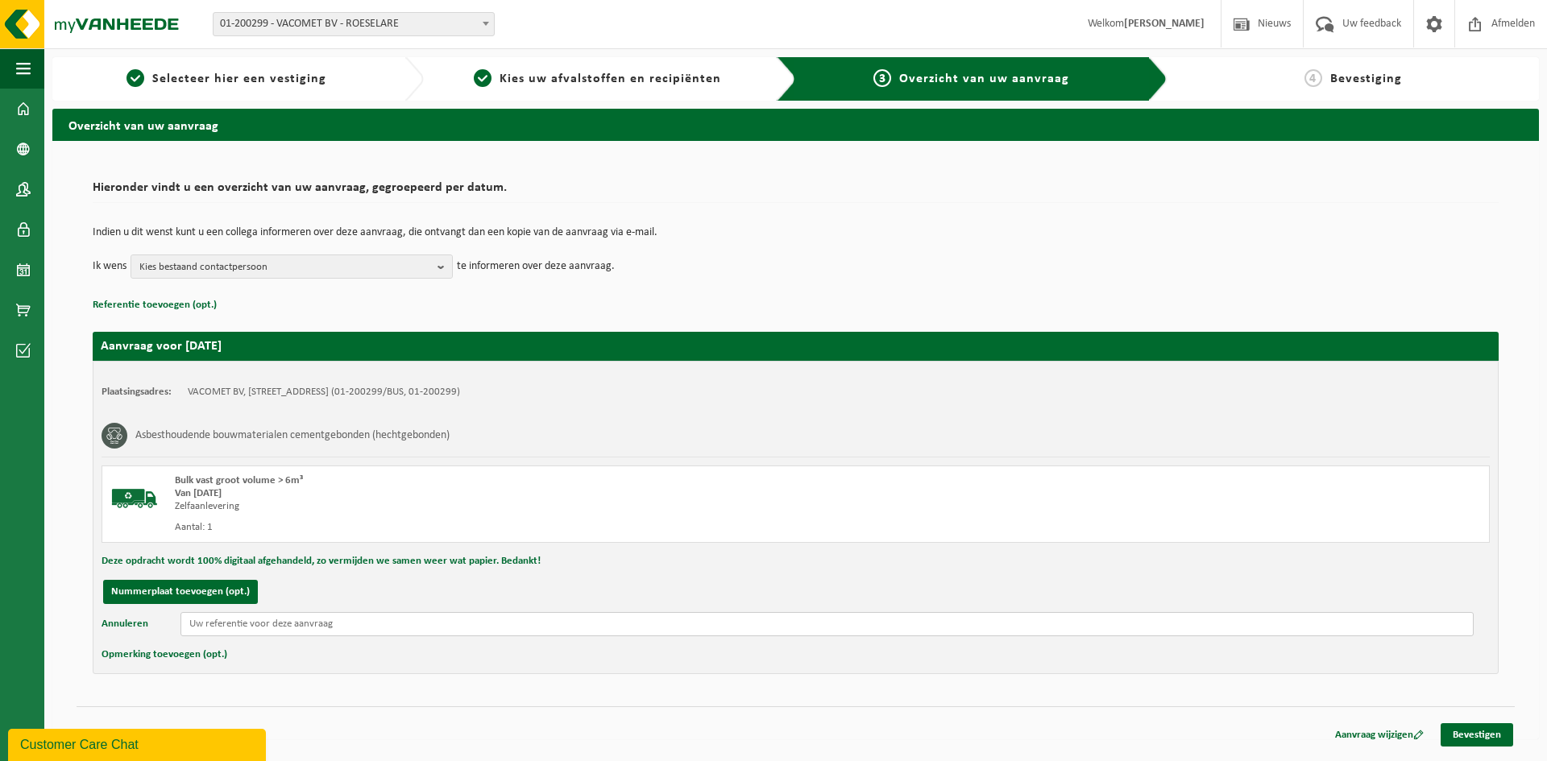
click at [223, 623] on input "text" at bounding box center [826, 624] width 1293 height 24
type input "g"
click at [443, 621] on input "4/5 Gistelsesteenweg 347 Oostende - 1/5 Ieperleedstraat 25 Leffinge" at bounding box center [826, 624] width 1293 height 24
type input "4/5 Gistelsesteenweg 347 Oostende - 1/5 Ieperleedstraat 22 Leffinge"
click at [1460, 731] on link "Bevestigen" at bounding box center [1477, 735] width 73 height 23
